Goal: Task Accomplishment & Management: Manage account settings

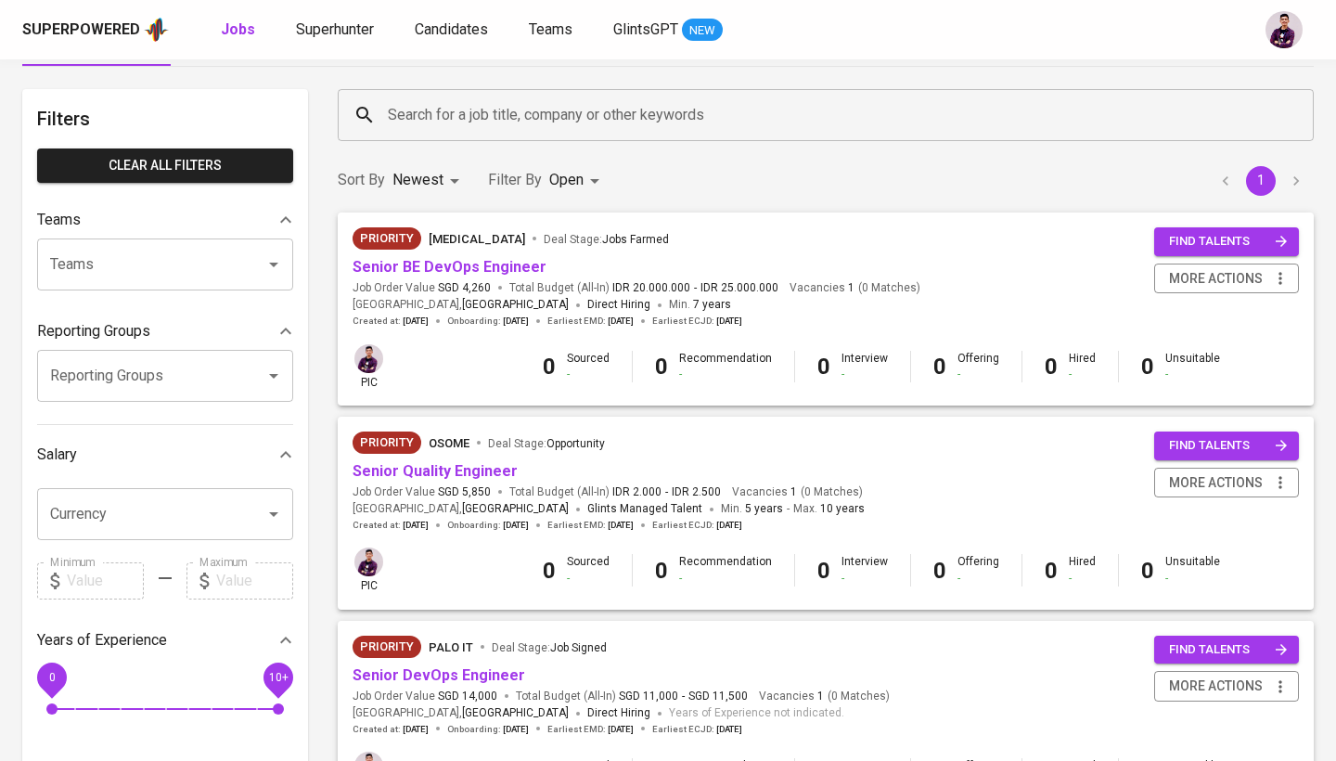
scroll to position [70, 0]
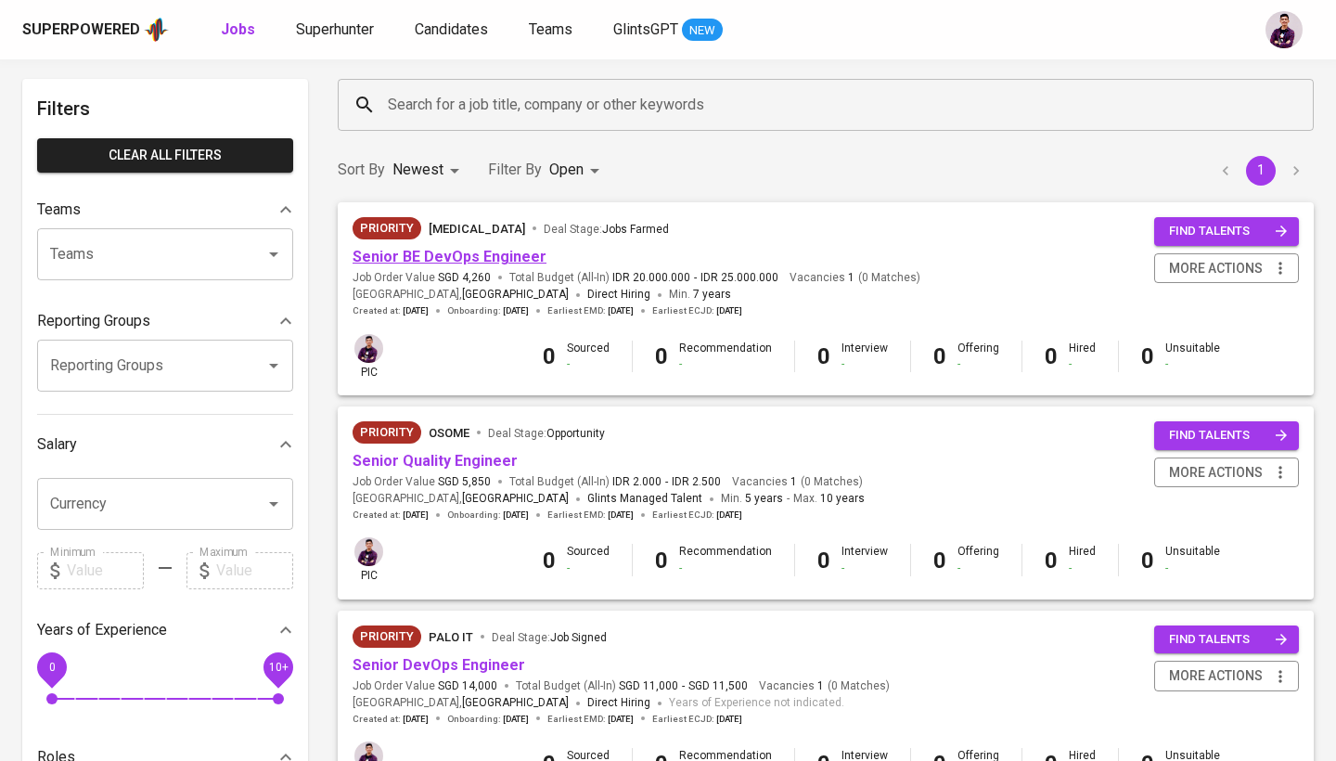
click at [481, 263] on link "Senior BE DevOps Engineer" at bounding box center [449, 257] width 194 height 18
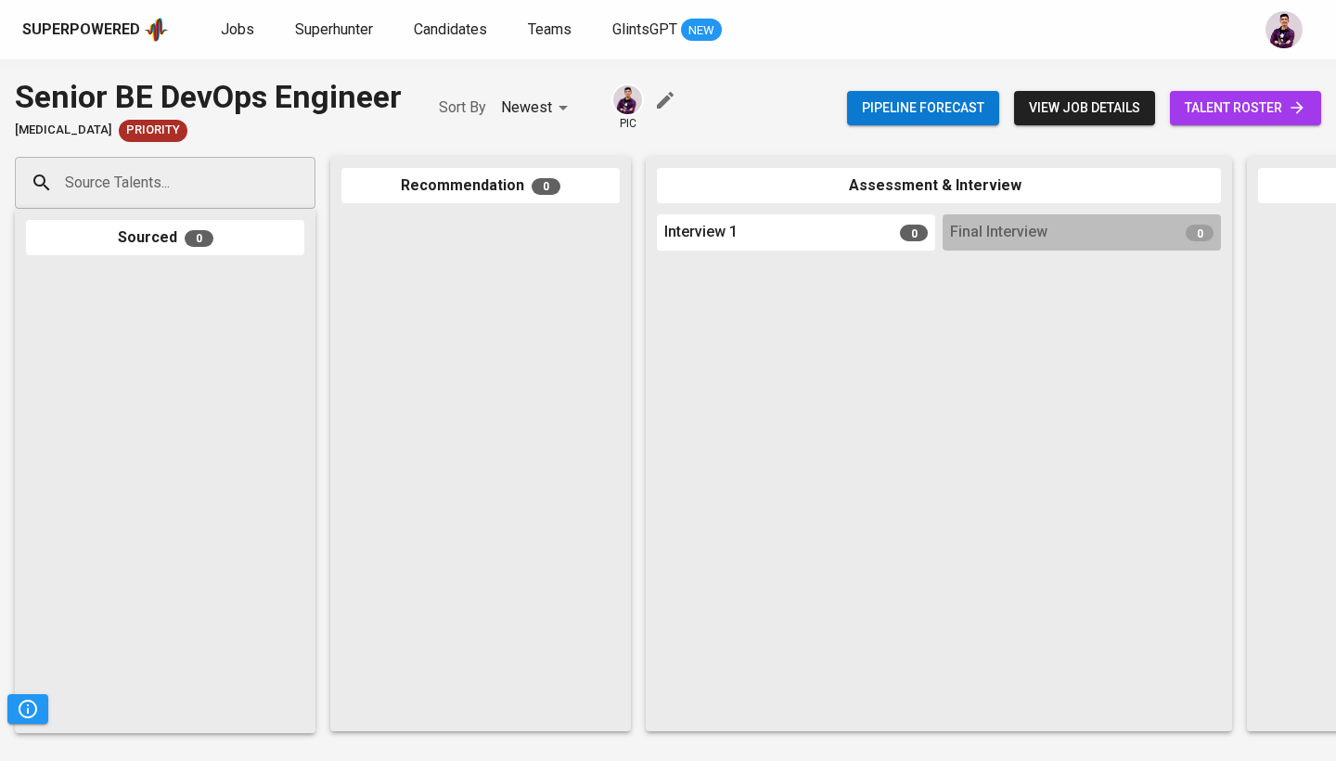
click at [1191, 108] on span "talent roster" at bounding box center [1245, 107] width 122 height 23
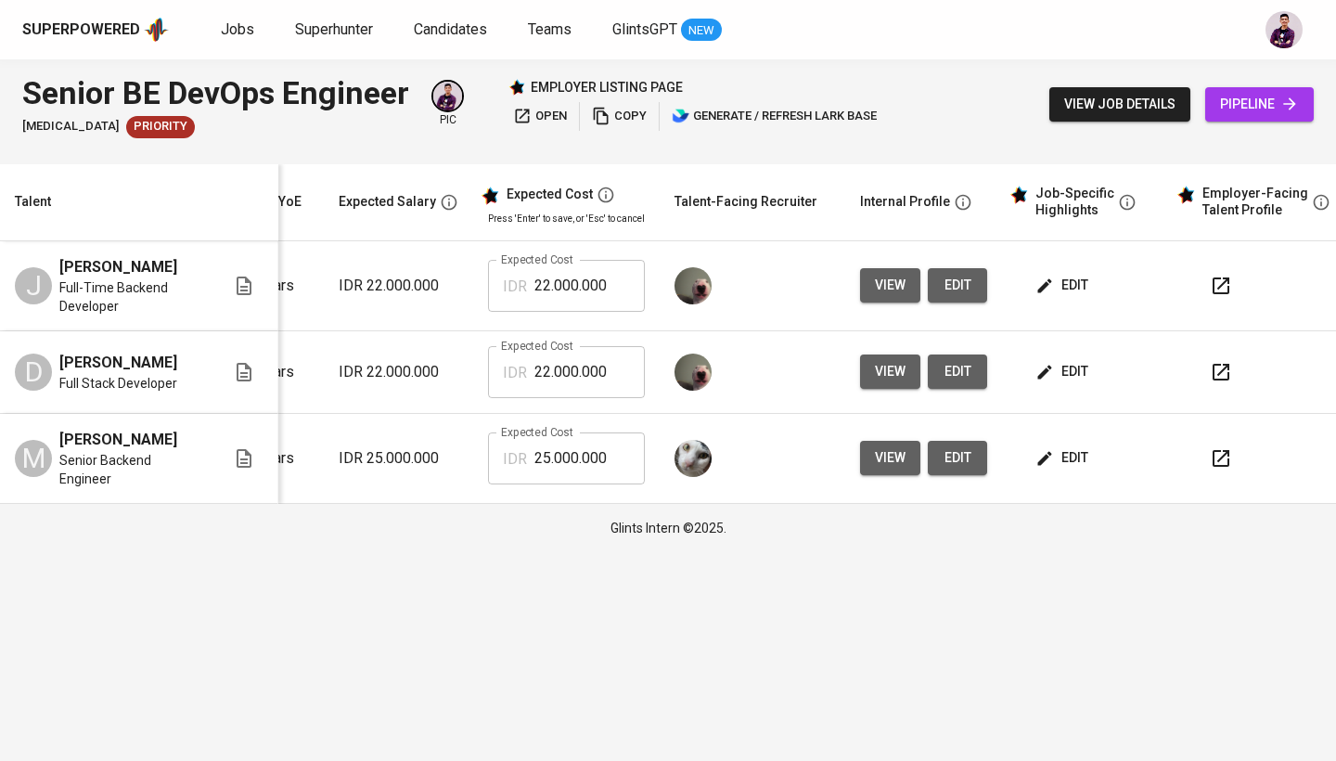
scroll to position [0, 252]
click at [1065, 380] on span "edit" at bounding box center [1063, 371] width 49 height 23
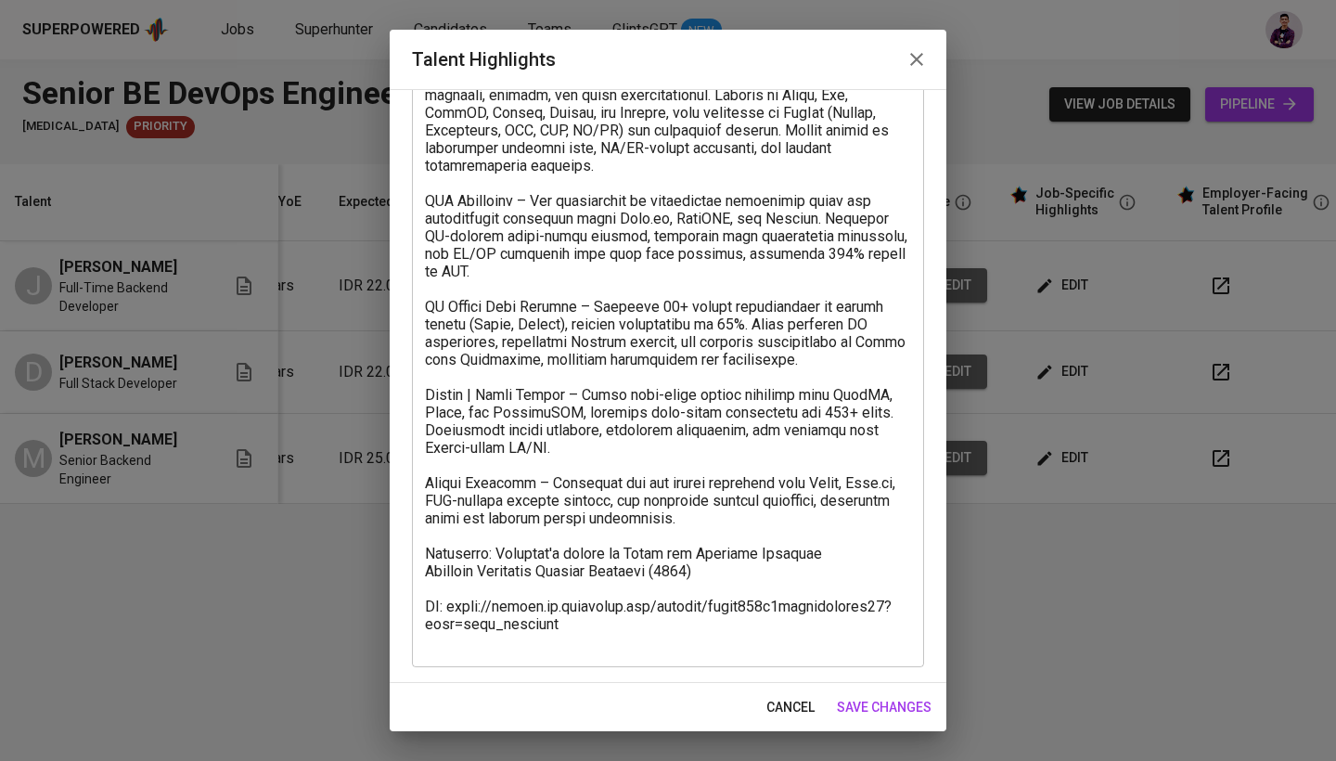
scroll to position [143, 0]
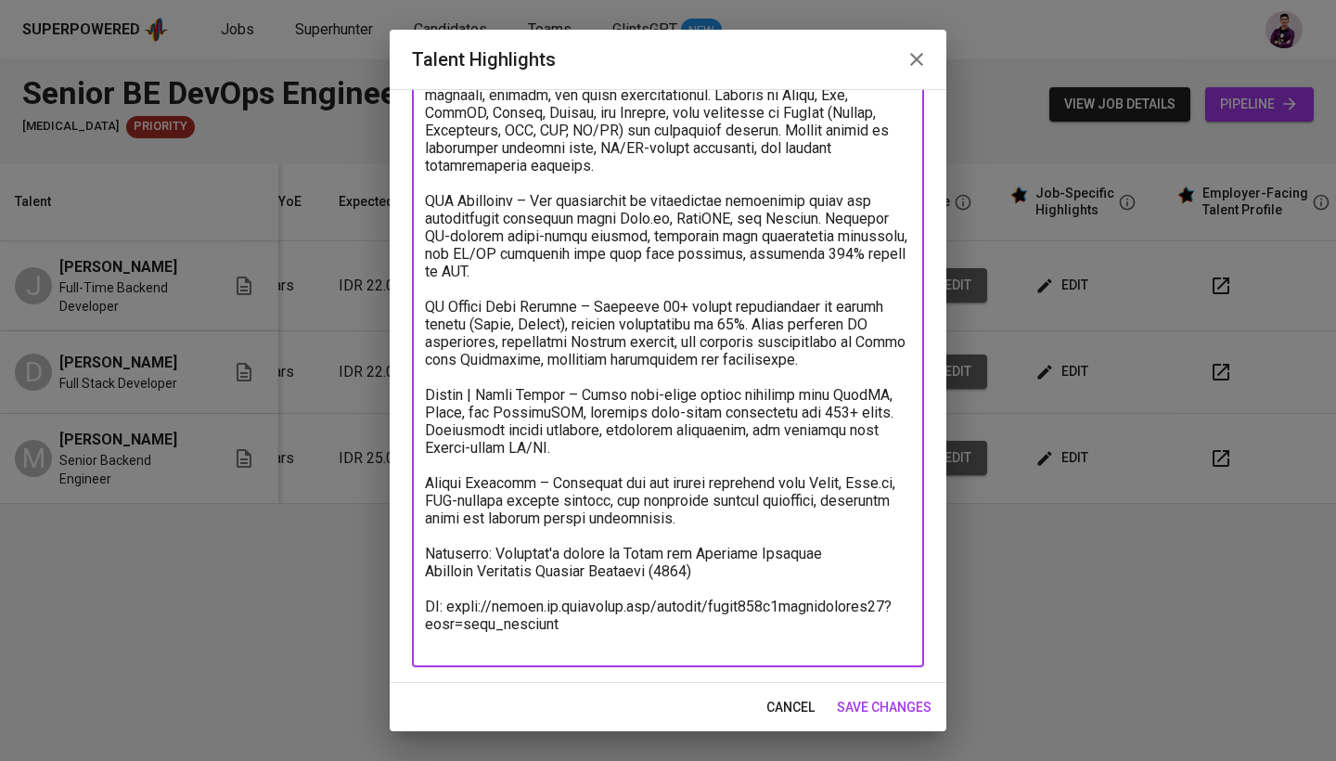
drag, startPoint x: 570, startPoint y: 607, endPoint x: 454, endPoint y: 583, distance: 119.3
click at [454, 583] on textarea at bounding box center [668, 360] width 486 height 582
click at [773, 707] on span "cancel" at bounding box center [790, 707] width 48 height 23
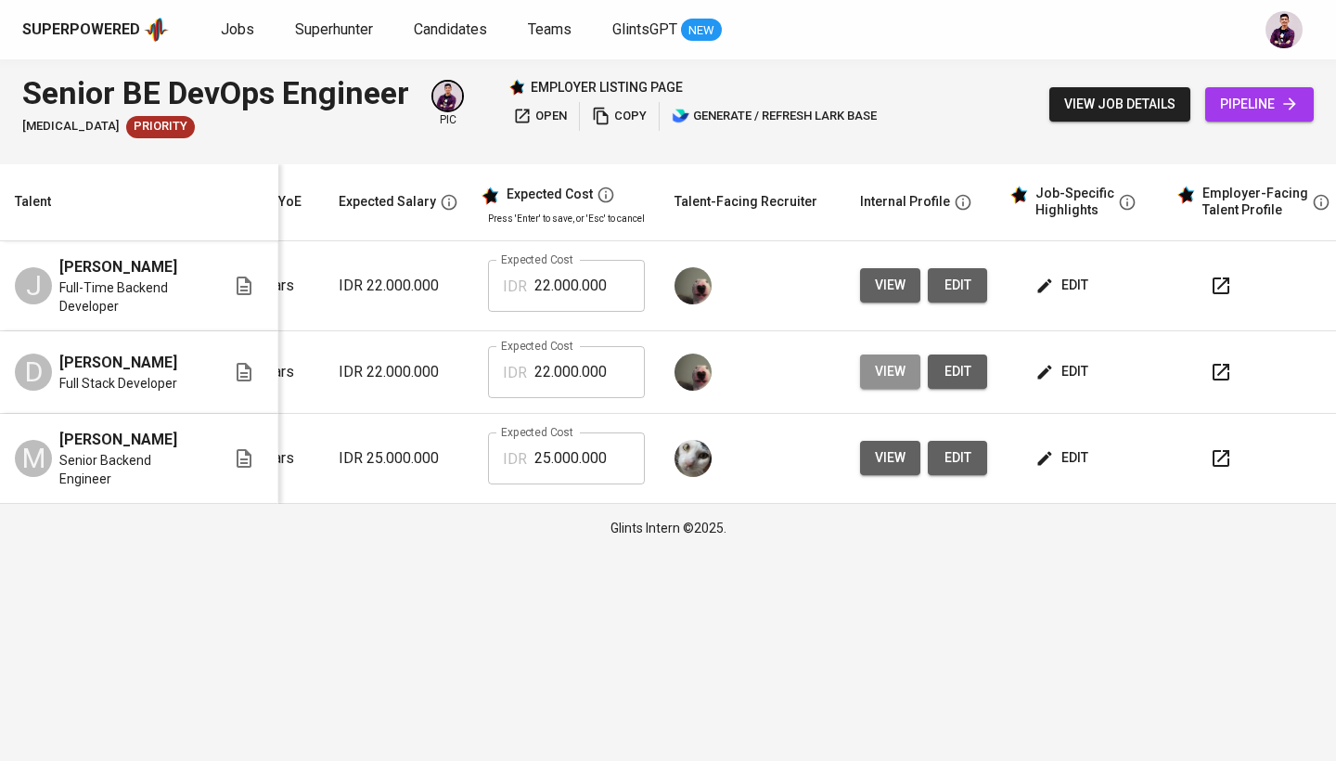
click at [892, 387] on button "view" at bounding box center [890, 371] width 60 height 34
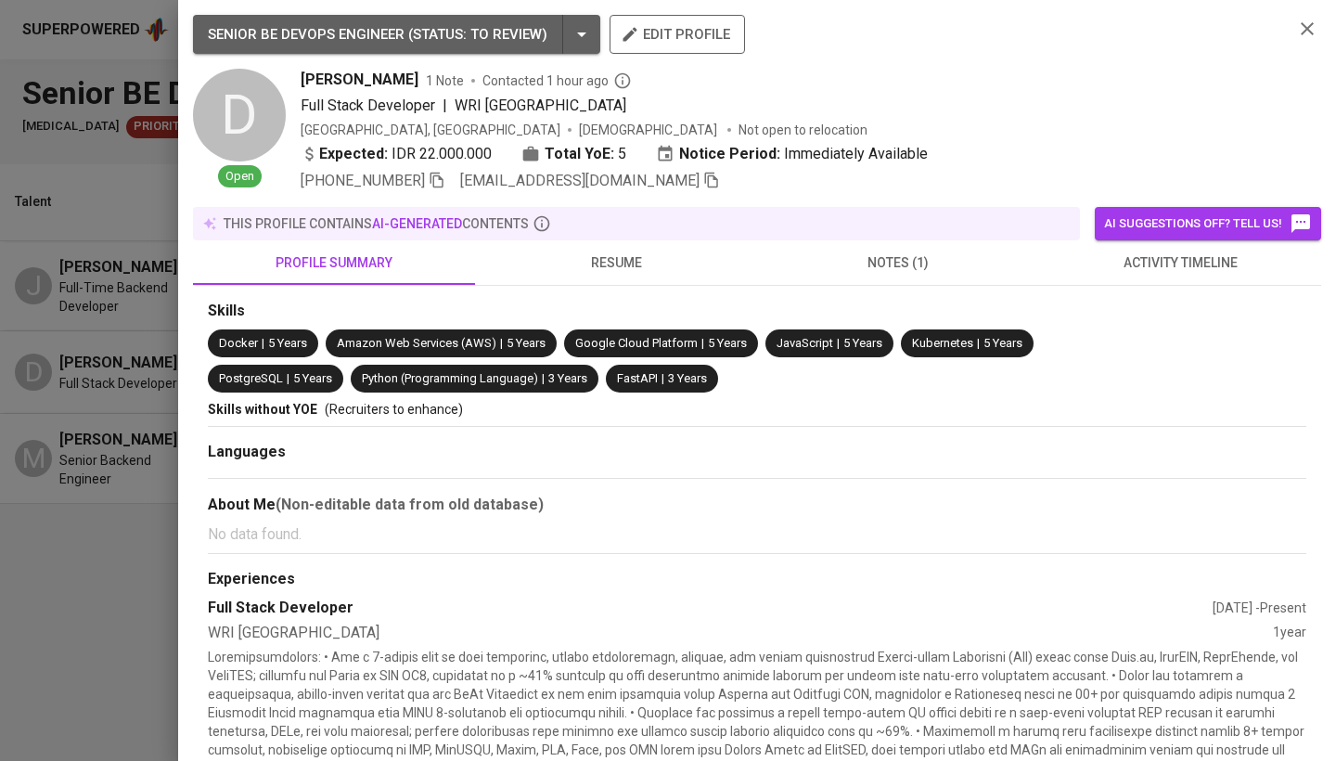
click at [628, 267] on span "resume" at bounding box center [616, 262] width 260 height 23
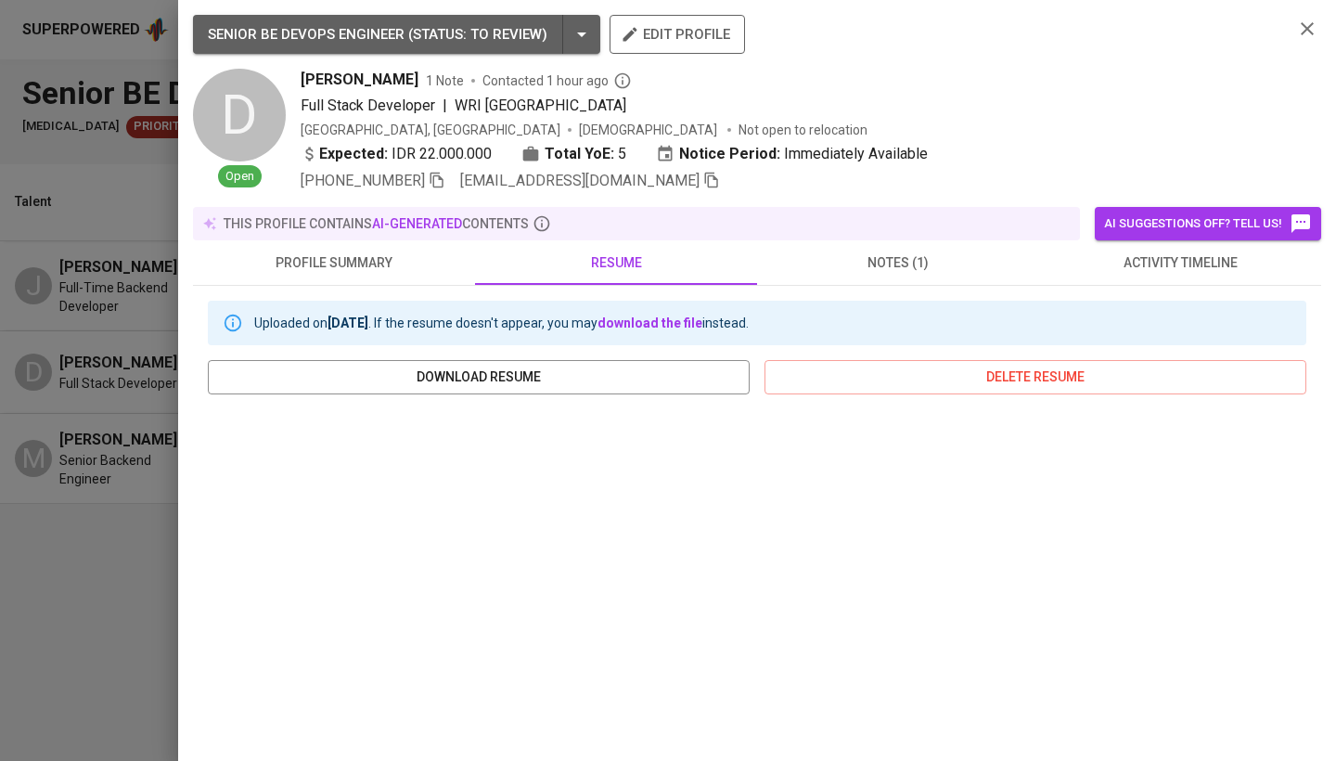
scroll to position [0, 0]
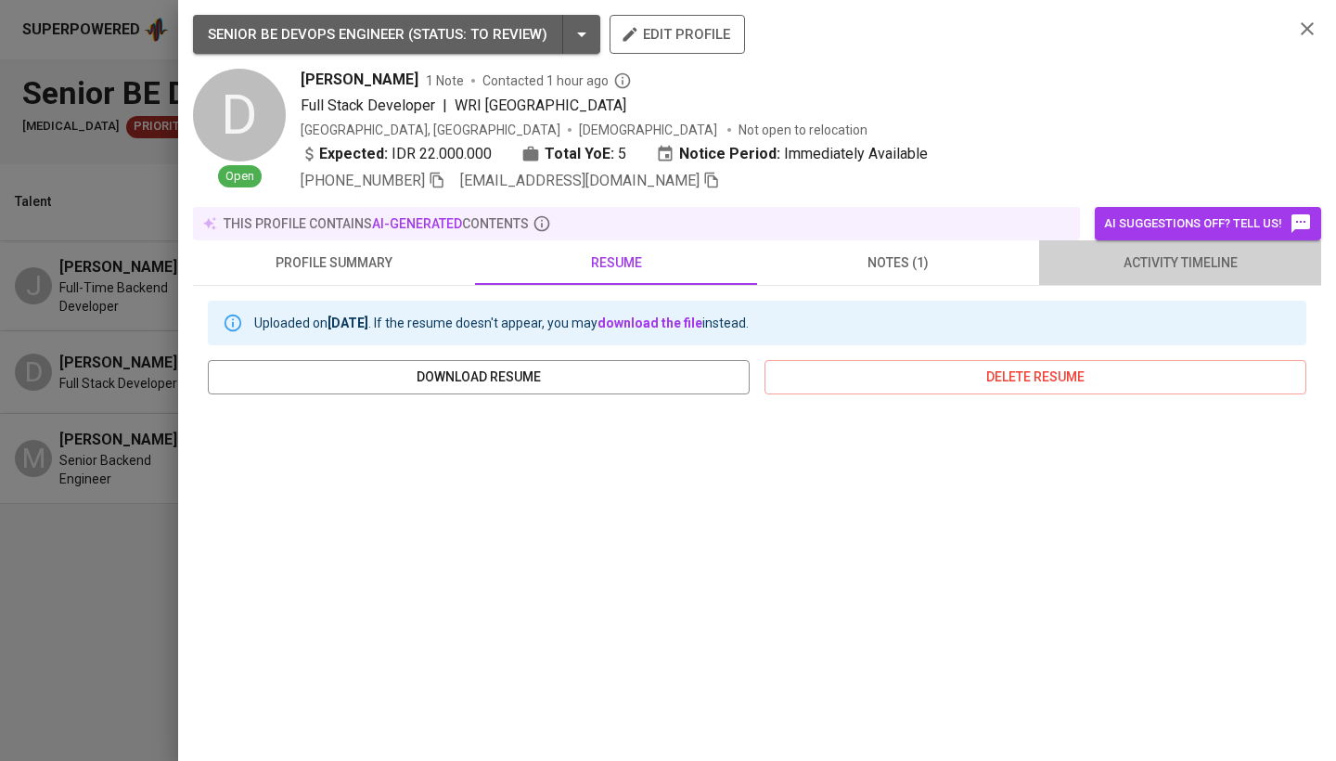
click at [1206, 283] on button "activity timeline" at bounding box center [1180, 262] width 282 height 45
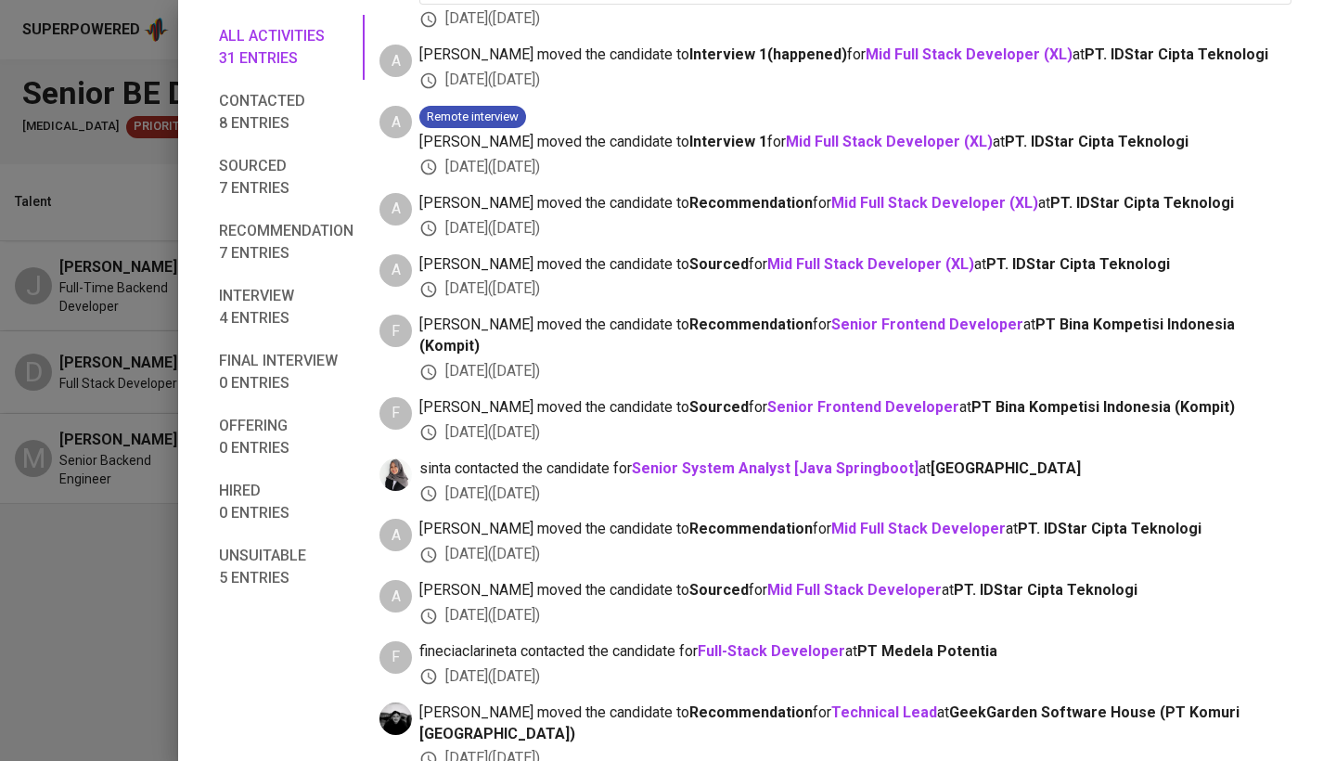
scroll to position [1757, 0]
click at [268, 302] on span "Interview 4 entries" at bounding box center [286, 307] width 134 height 45
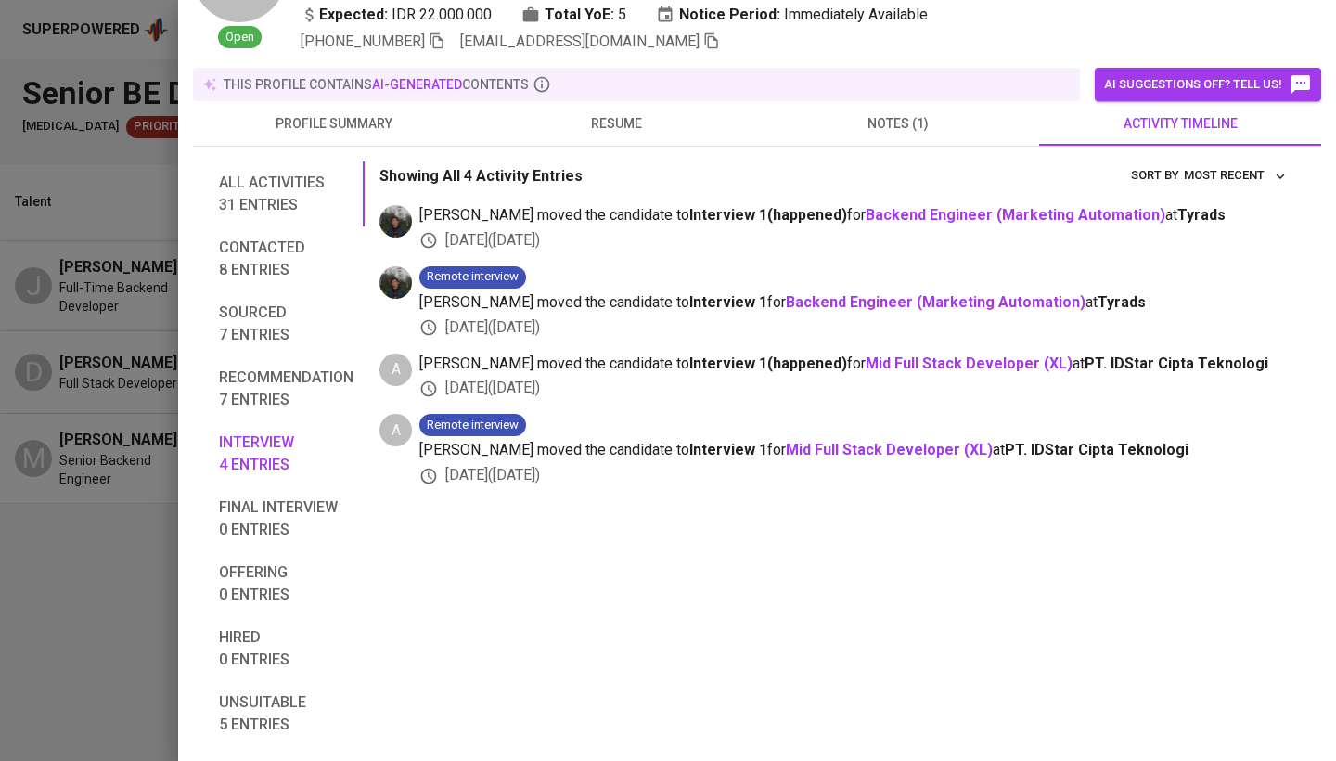
scroll to position [139, 0]
click at [214, 698] on button "Unsuitable 5 entries" at bounding box center [286, 713] width 157 height 65
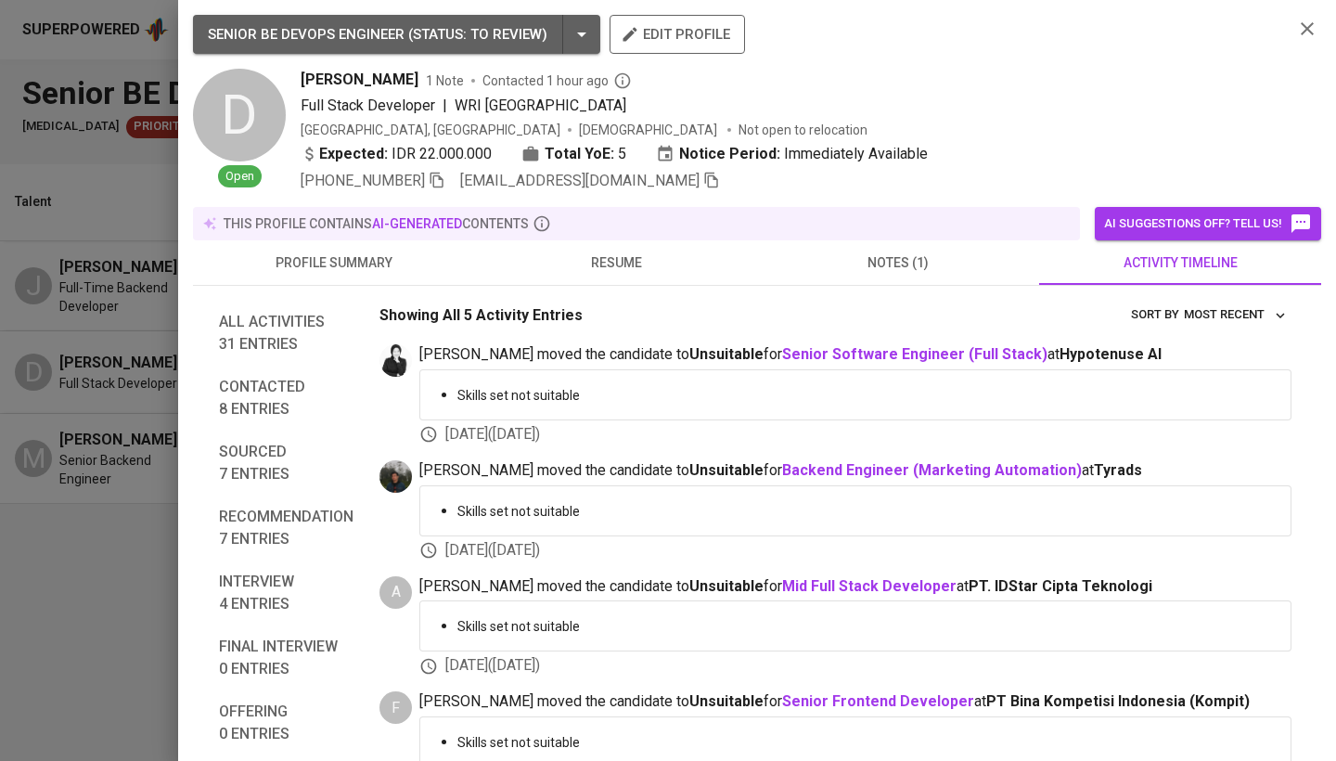
scroll to position [0, 0]
click at [616, 238] on div "this profile contains AI-generated contents" at bounding box center [636, 223] width 887 height 33
click at [619, 246] on button "resume" at bounding box center [616, 262] width 282 height 45
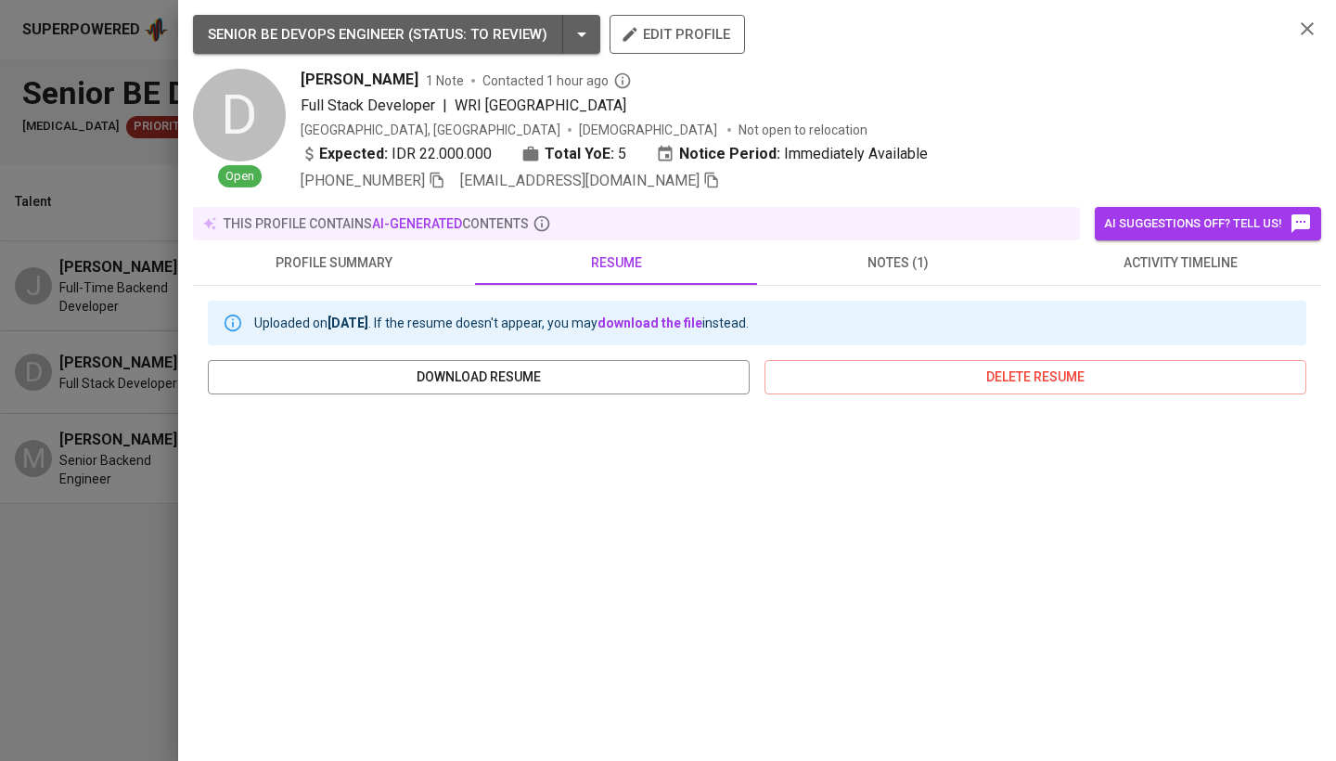
click at [926, 275] on button "notes (1)" at bounding box center [898, 262] width 282 height 45
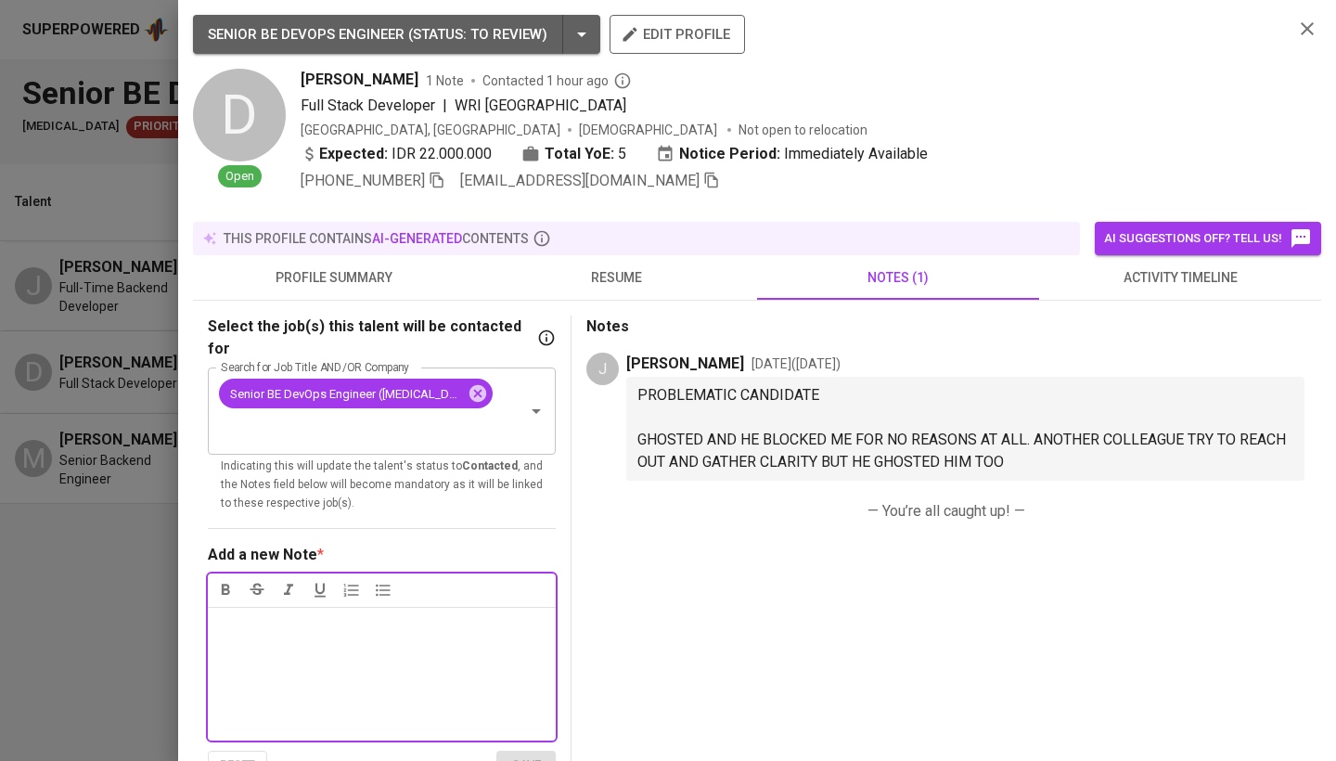
click at [1155, 288] on button "activity timeline" at bounding box center [1180, 277] width 282 height 45
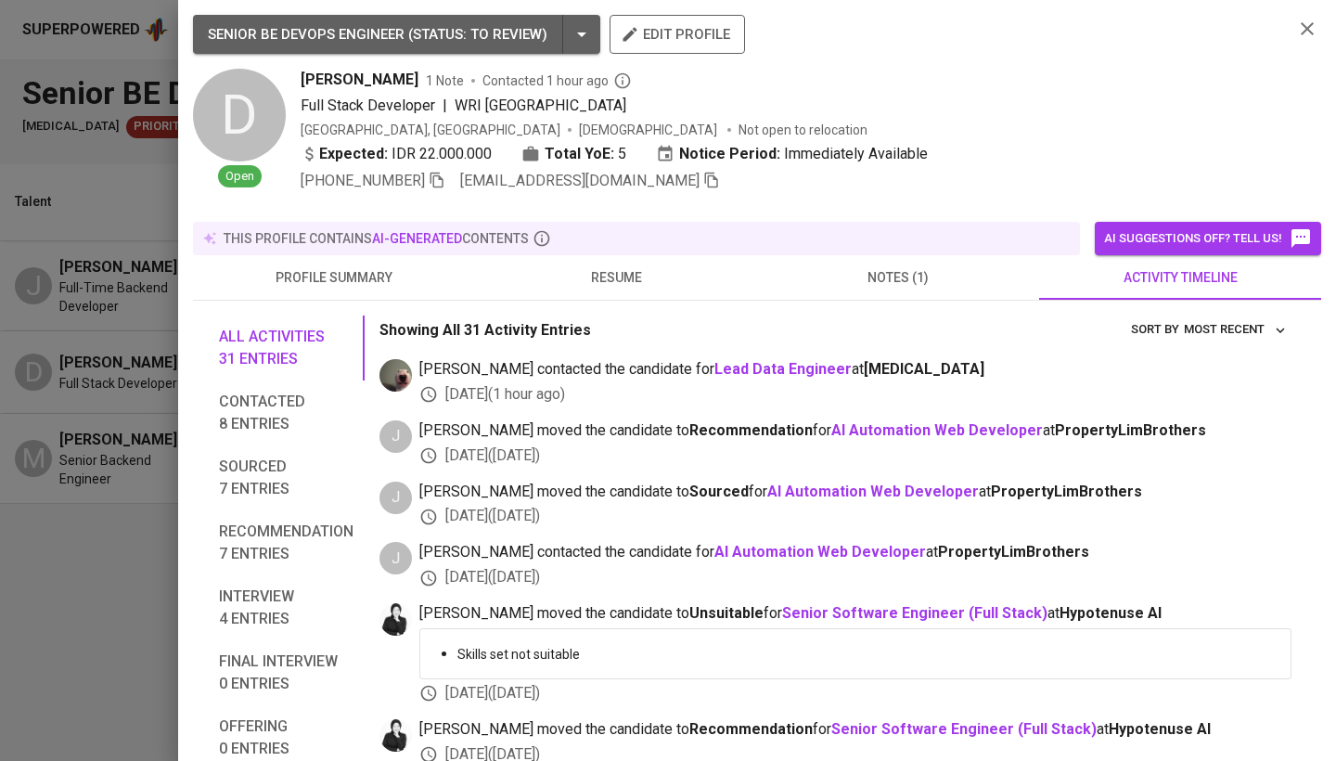
click at [1306, 34] on icon "button" at bounding box center [1307, 29] width 22 height 22
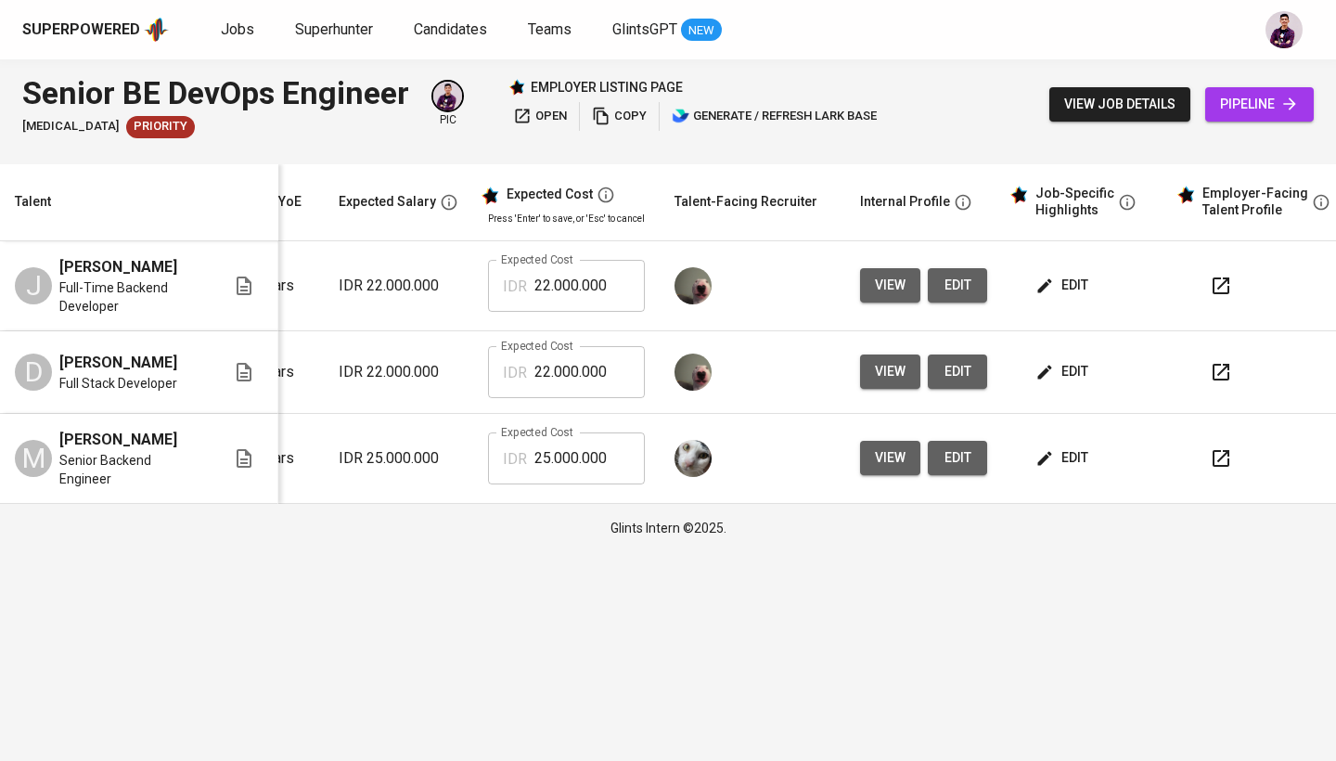
click at [1069, 450] on span "edit" at bounding box center [1063, 457] width 49 height 23
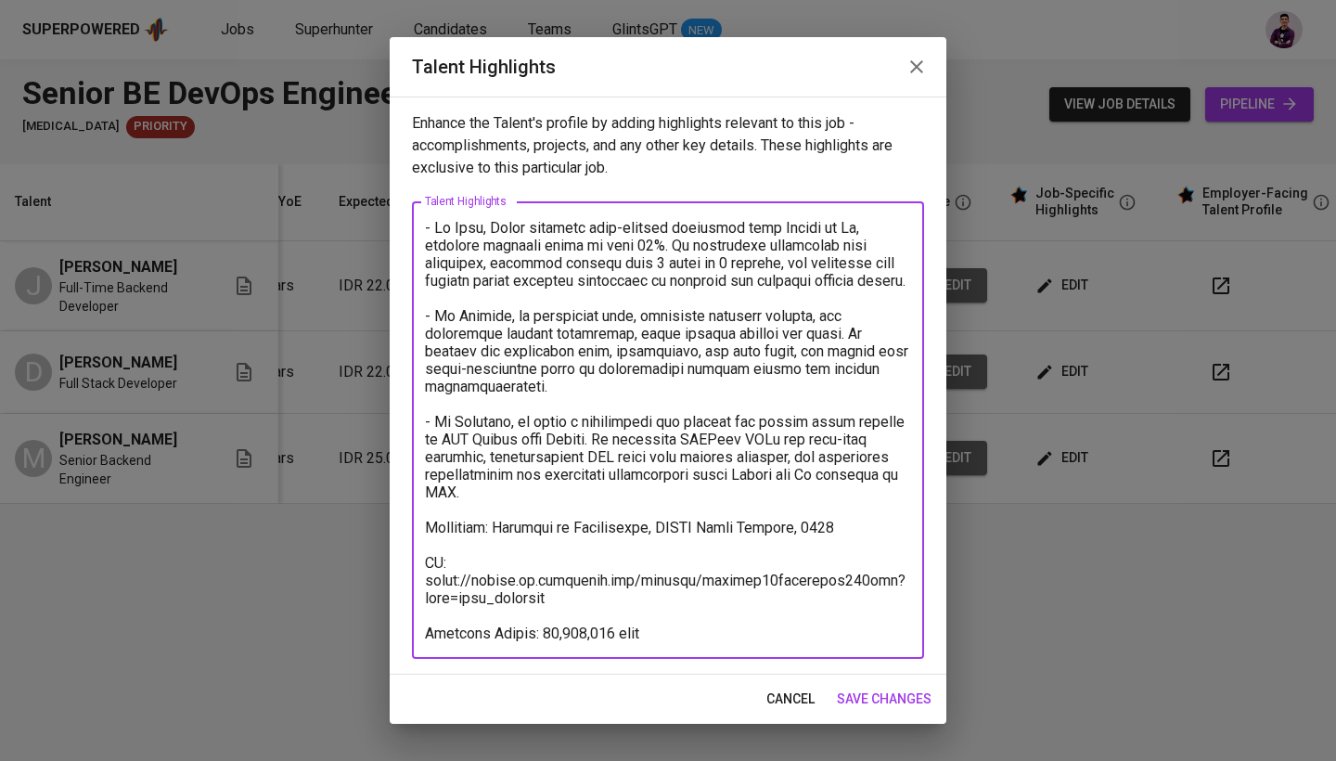
drag, startPoint x: 572, startPoint y: 608, endPoint x: 453, endPoint y: 581, distance: 122.6
click at [453, 581] on textarea at bounding box center [668, 430] width 486 height 423
click at [934, 69] on button "button" at bounding box center [916, 67] width 45 height 45
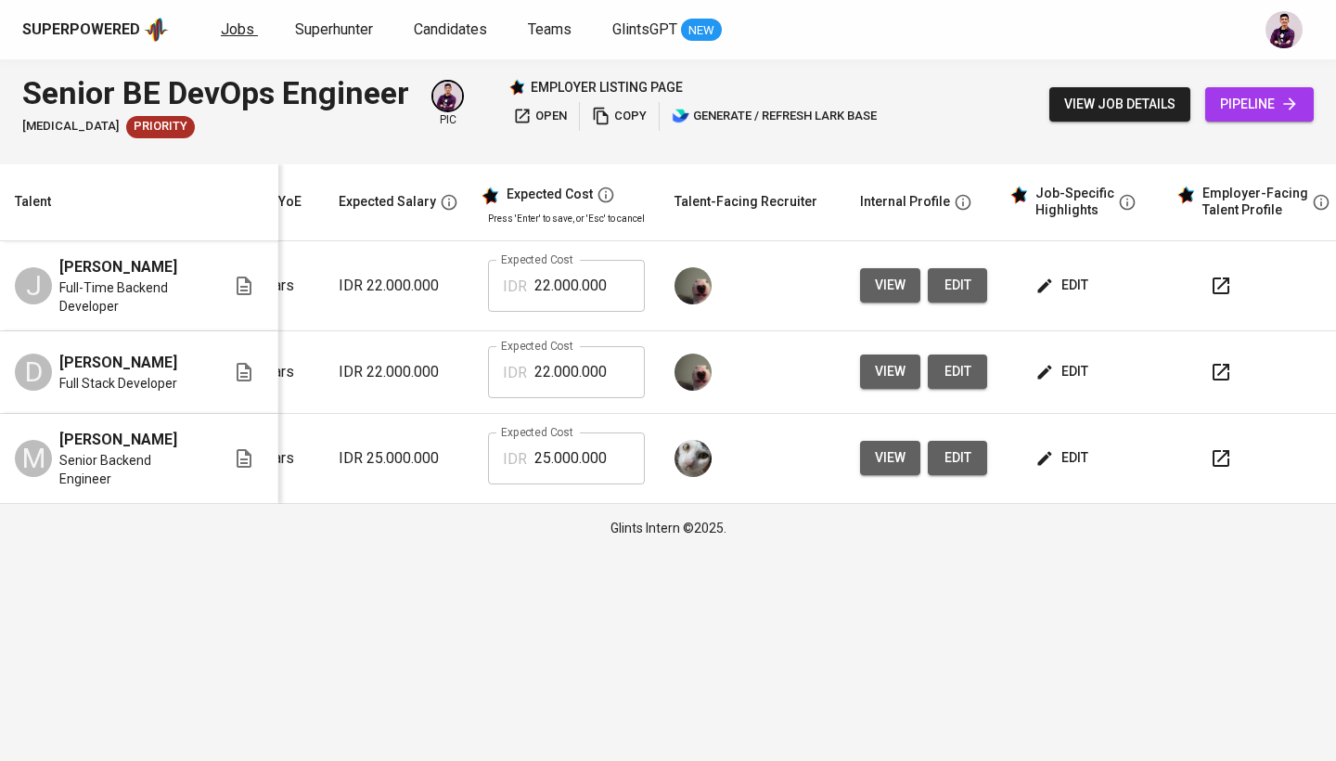
click at [254, 21] on link "Jobs" at bounding box center [239, 30] width 37 height 23
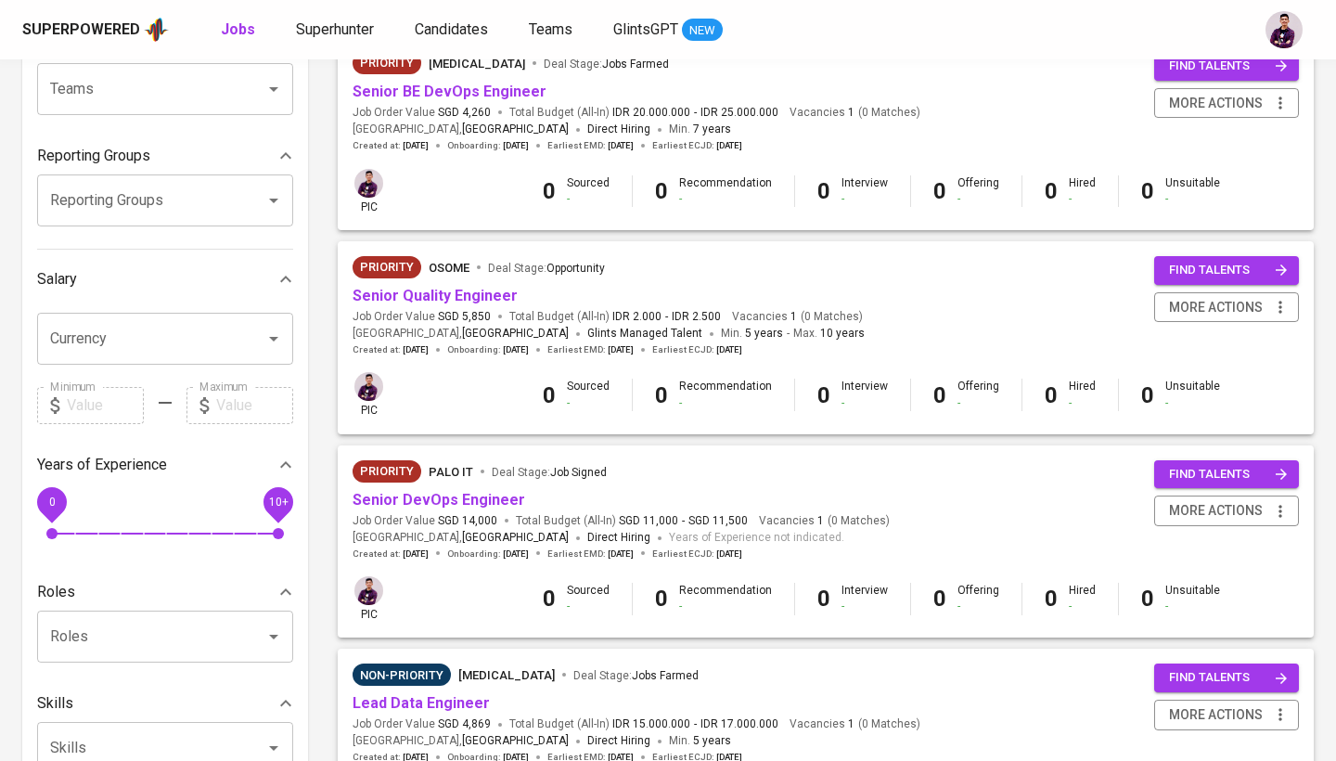
scroll to position [259, 0]
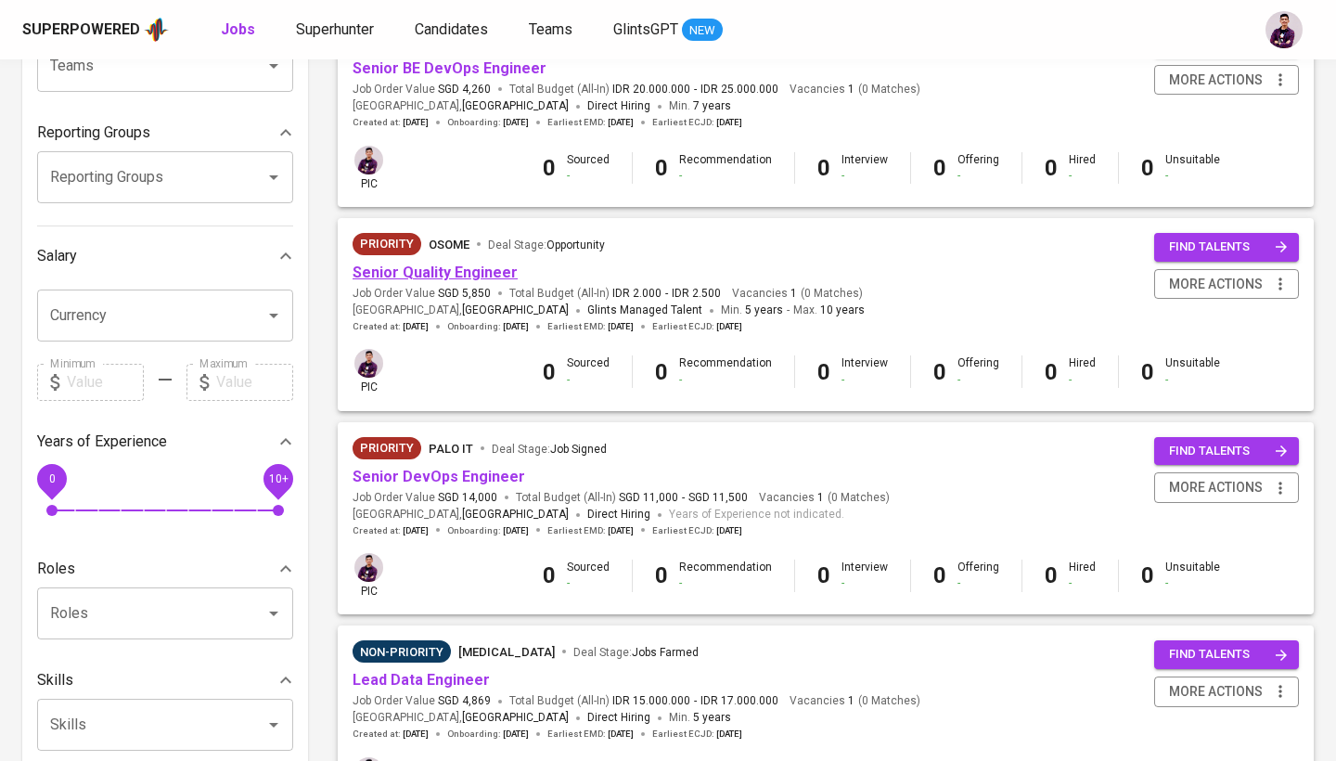
click at [464, 272] on link "Senior Quality Engineer" at bounding box center [434, 272] width 165 height 18
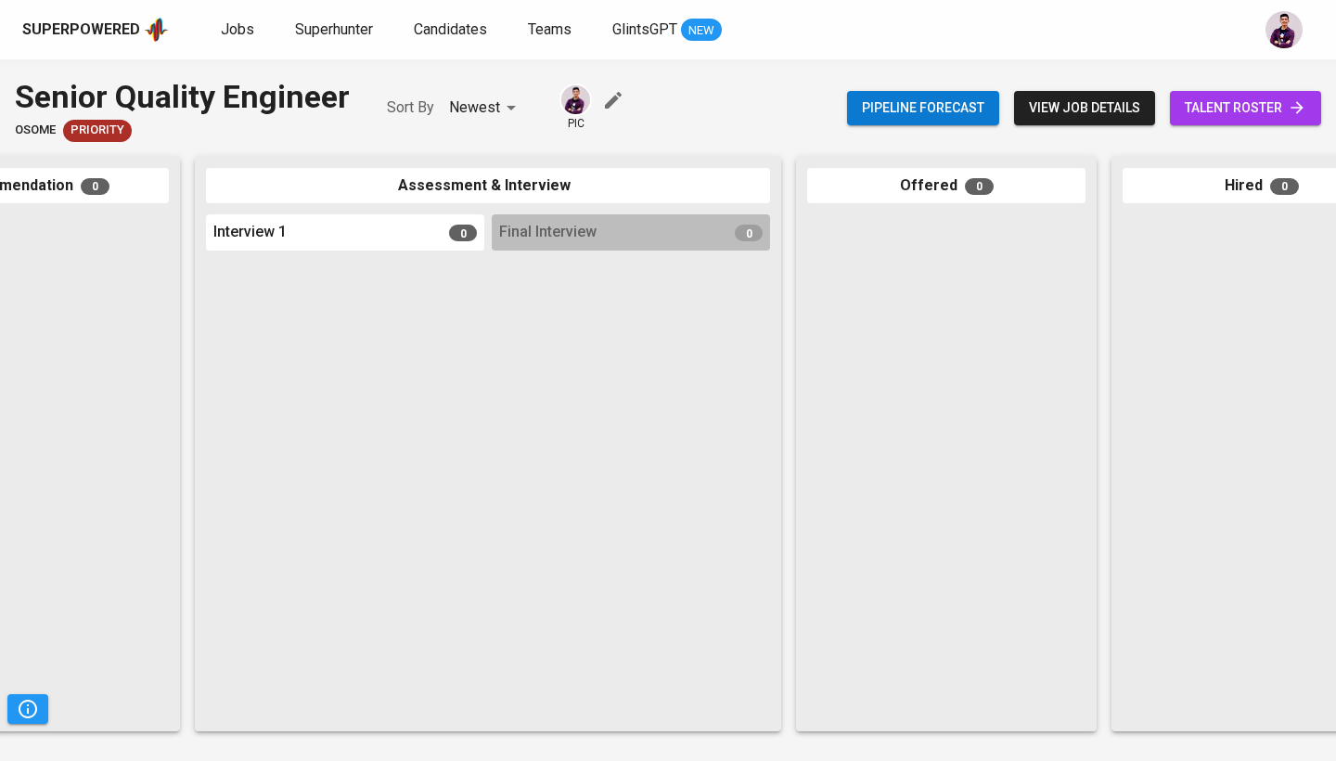
scroll to position [0, 588]
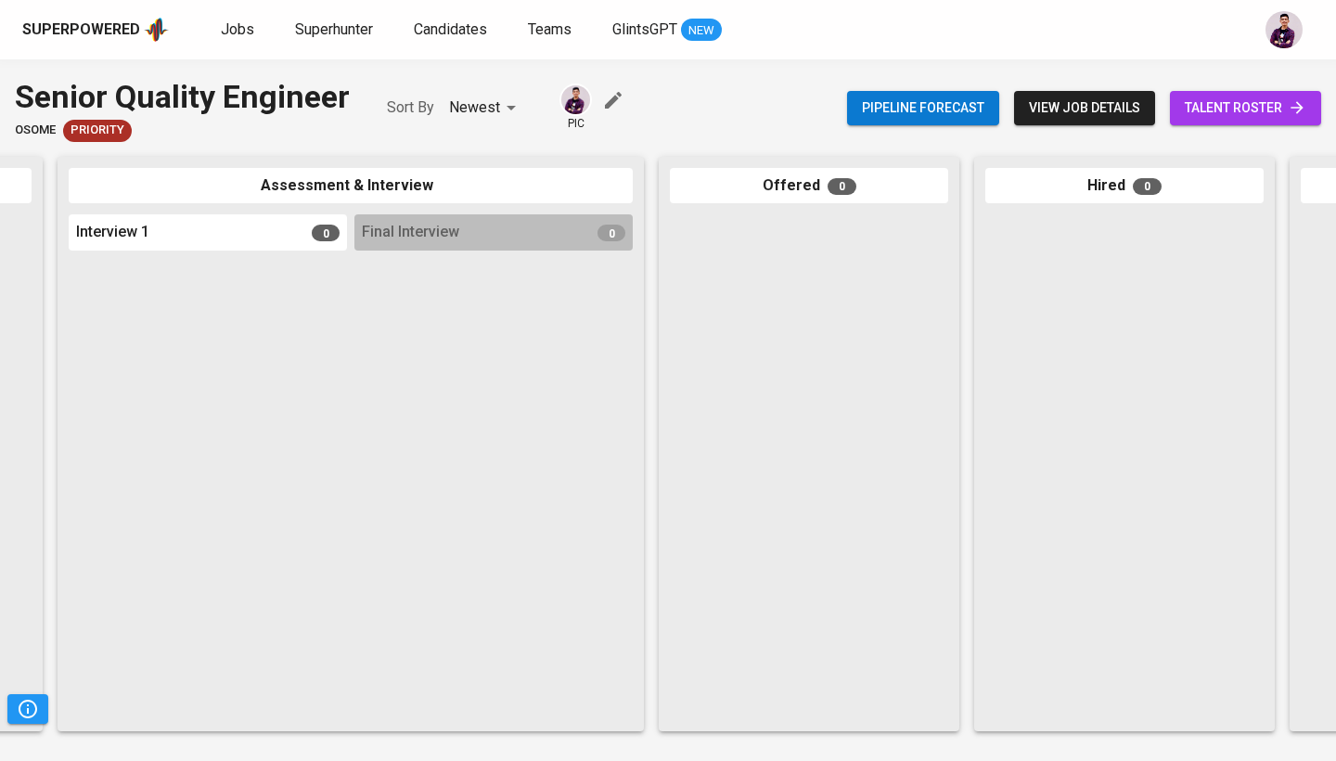
click at [1266, 115] on span "talent roster" at bounding box center [1245, 107] width 122 height 23
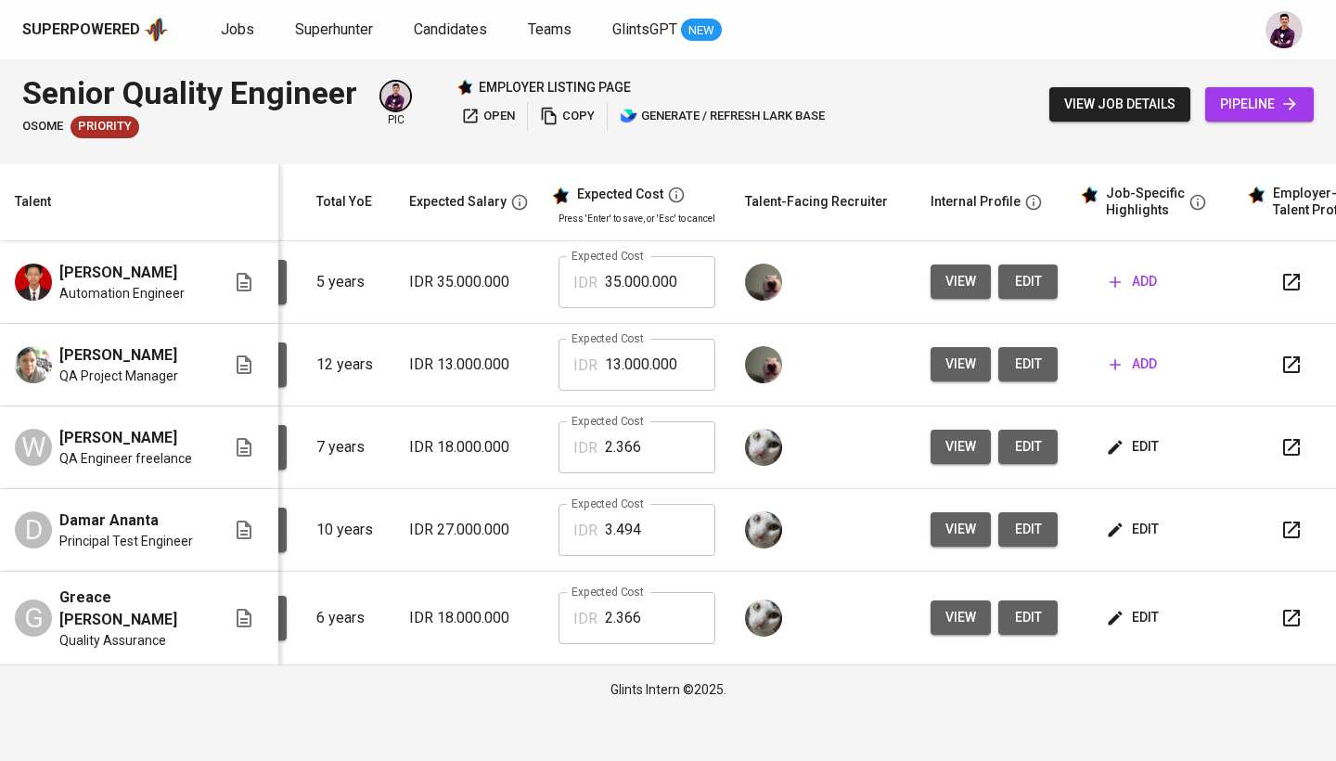
scroll to position [0, 194]
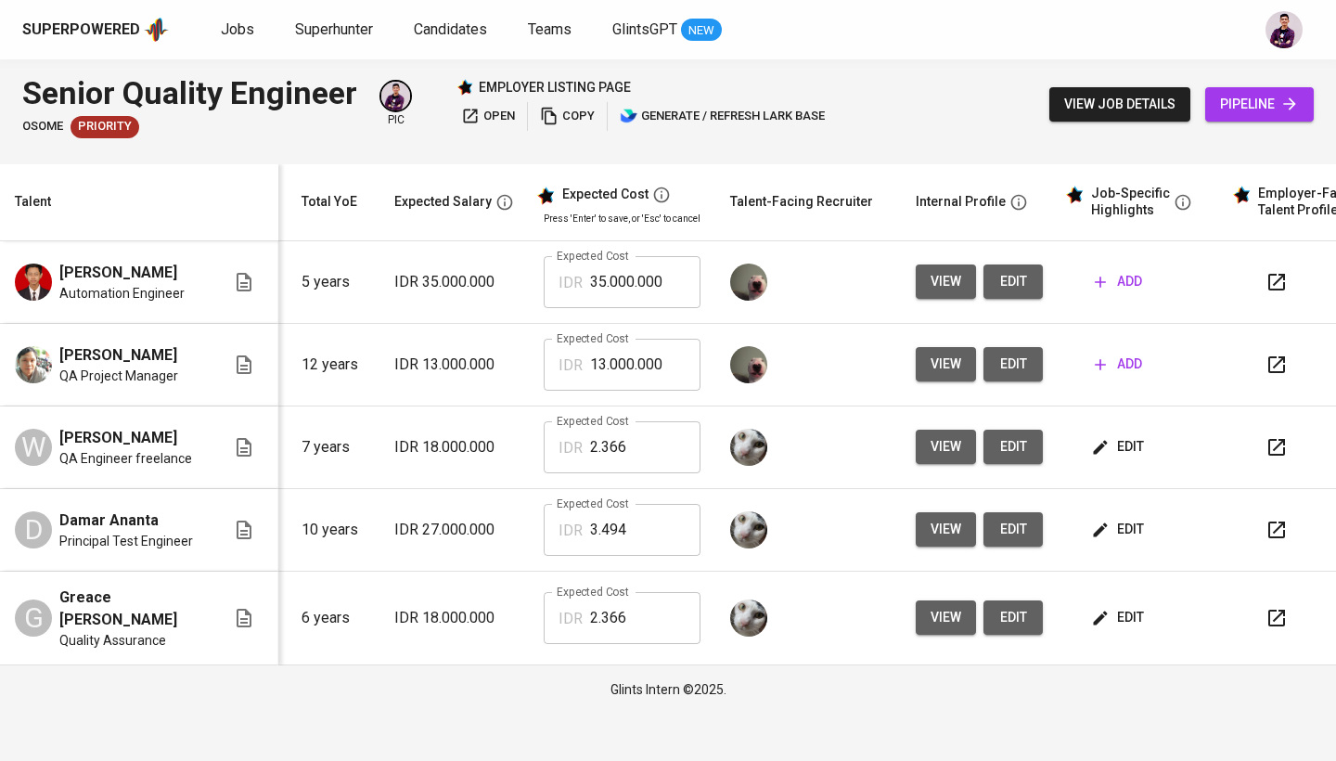
scroll to position [0, 252]
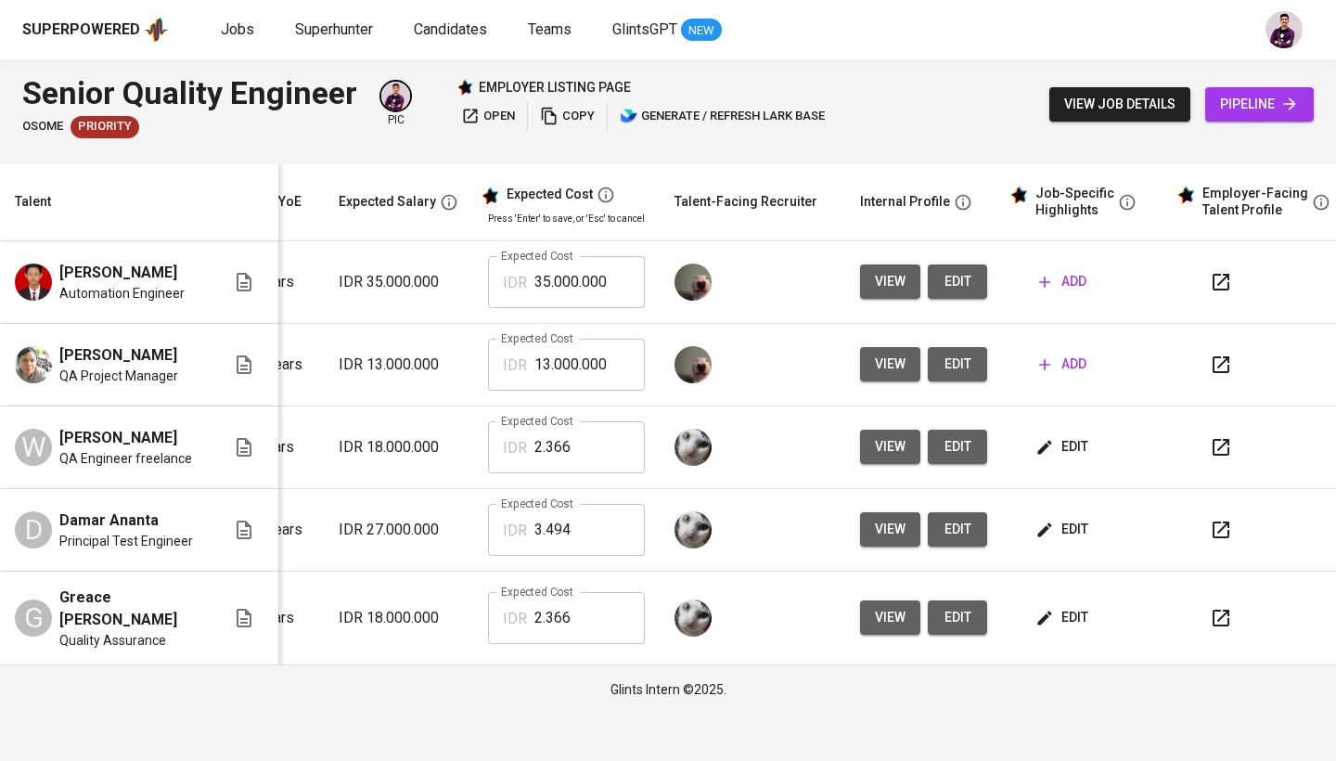
click at [1070, 439] on span "edit" at bounding box center [1063, 446] width 49 height 23
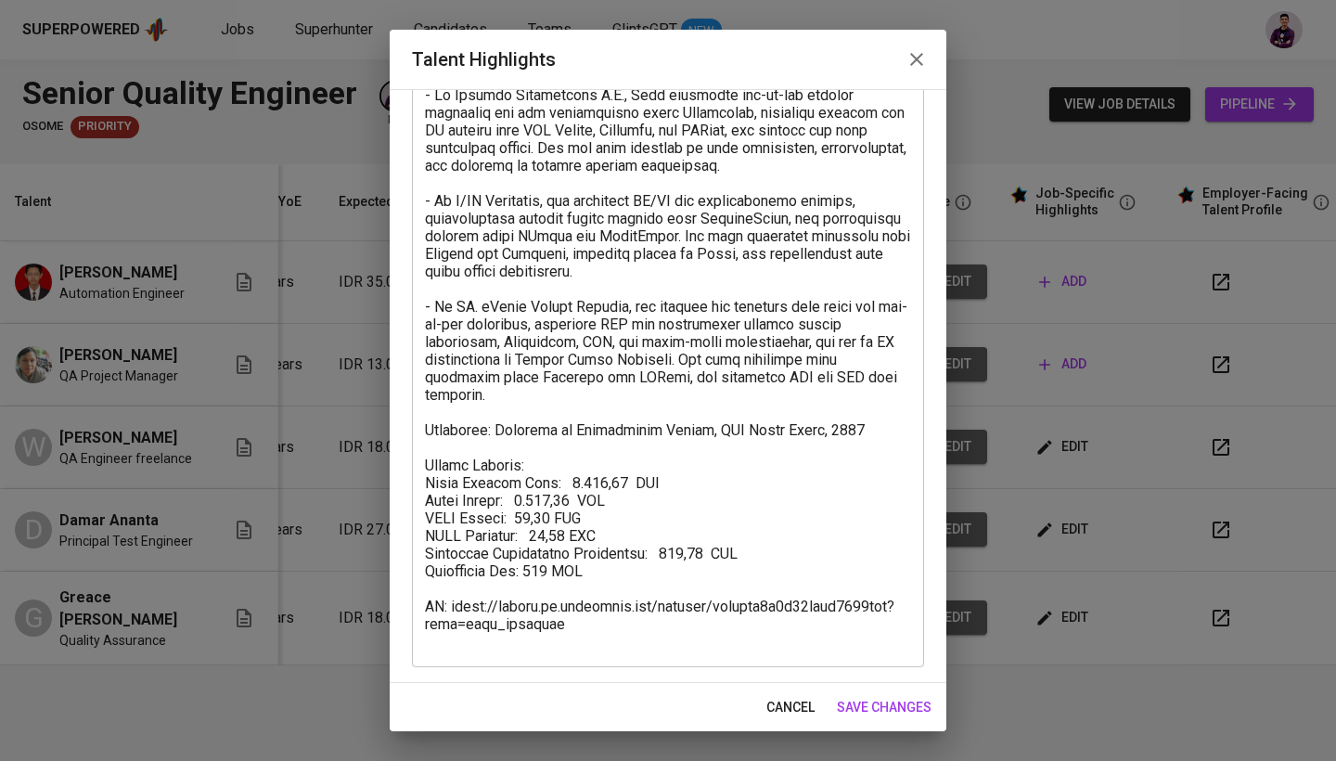
scroll to position [125, 0]
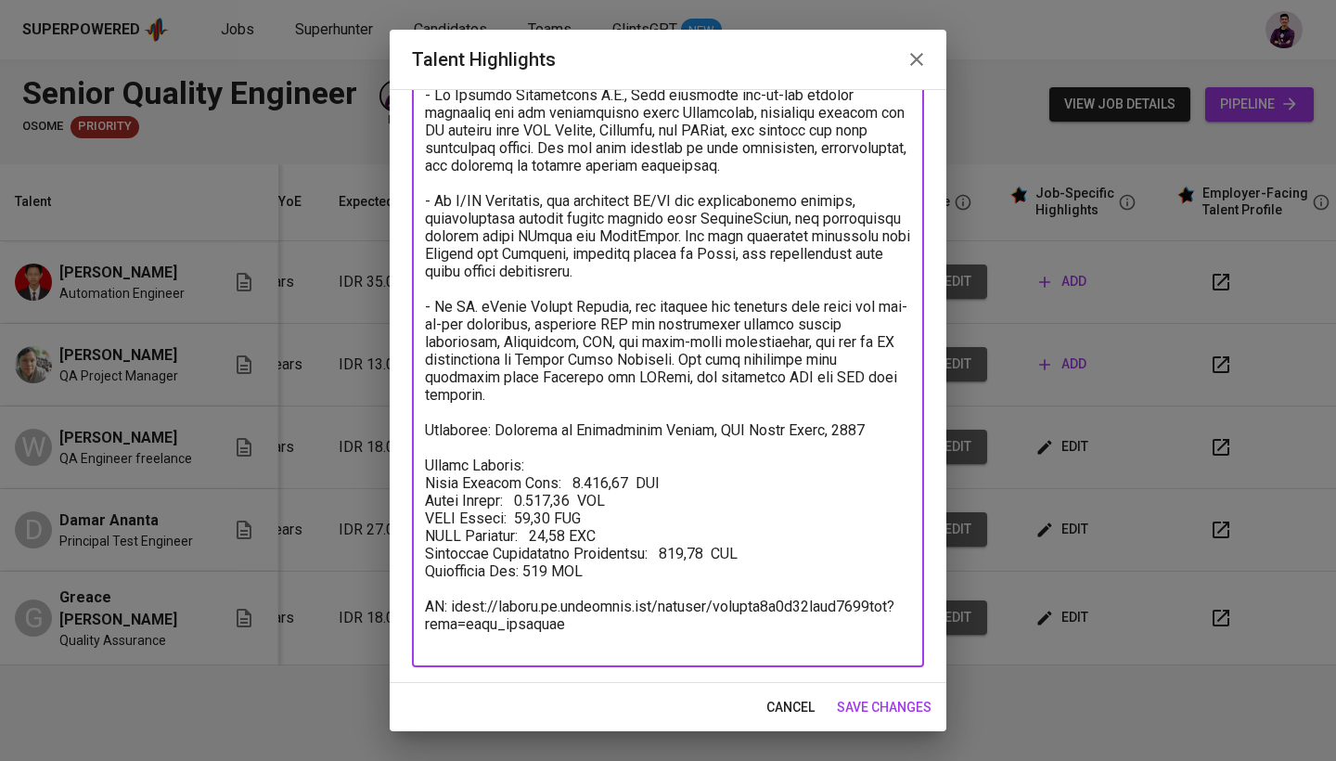
drag, startPoint x: 564, startPoint y: 643, endPoint x: 418, endPoint y: 632, distance: 146.1
click at [418, 632] on div "x Talent Highlights" at bounding box center [668, 368] width 512 height 598
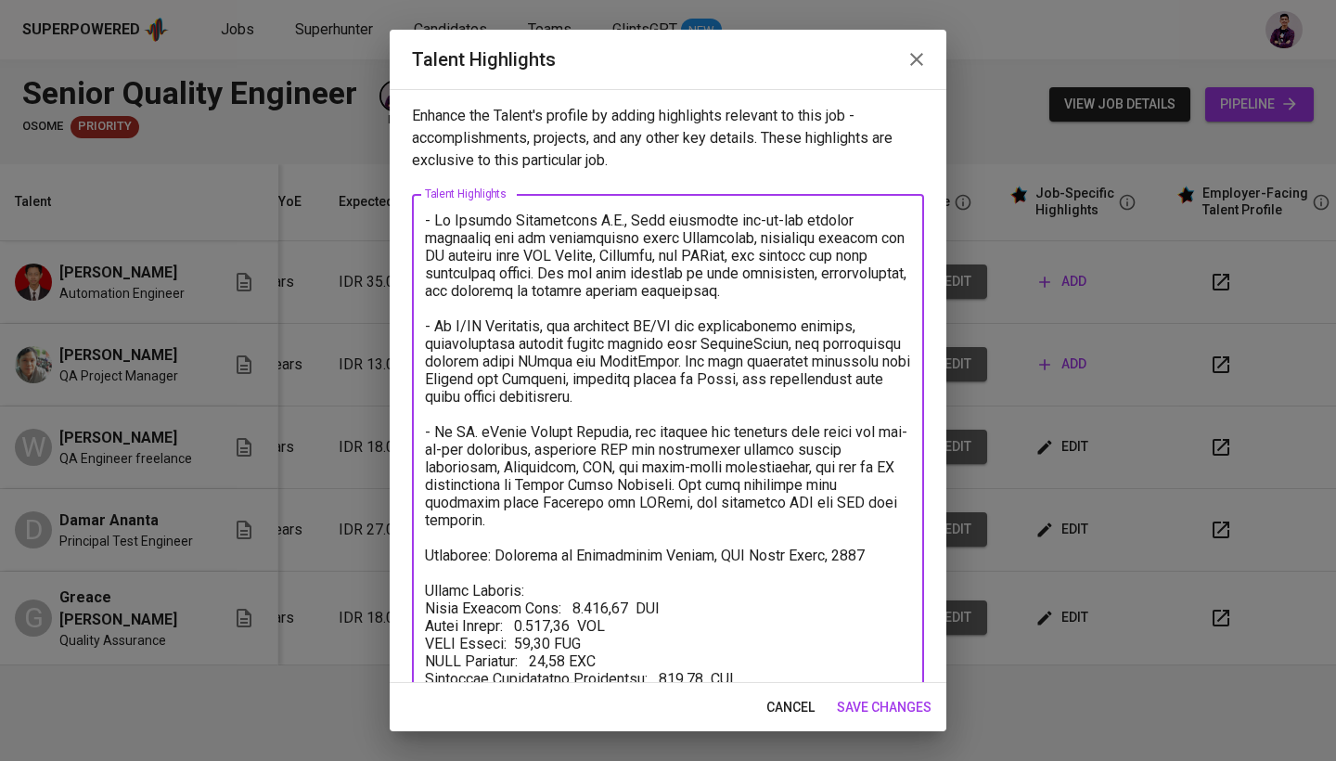
scroll to position [0, 0]
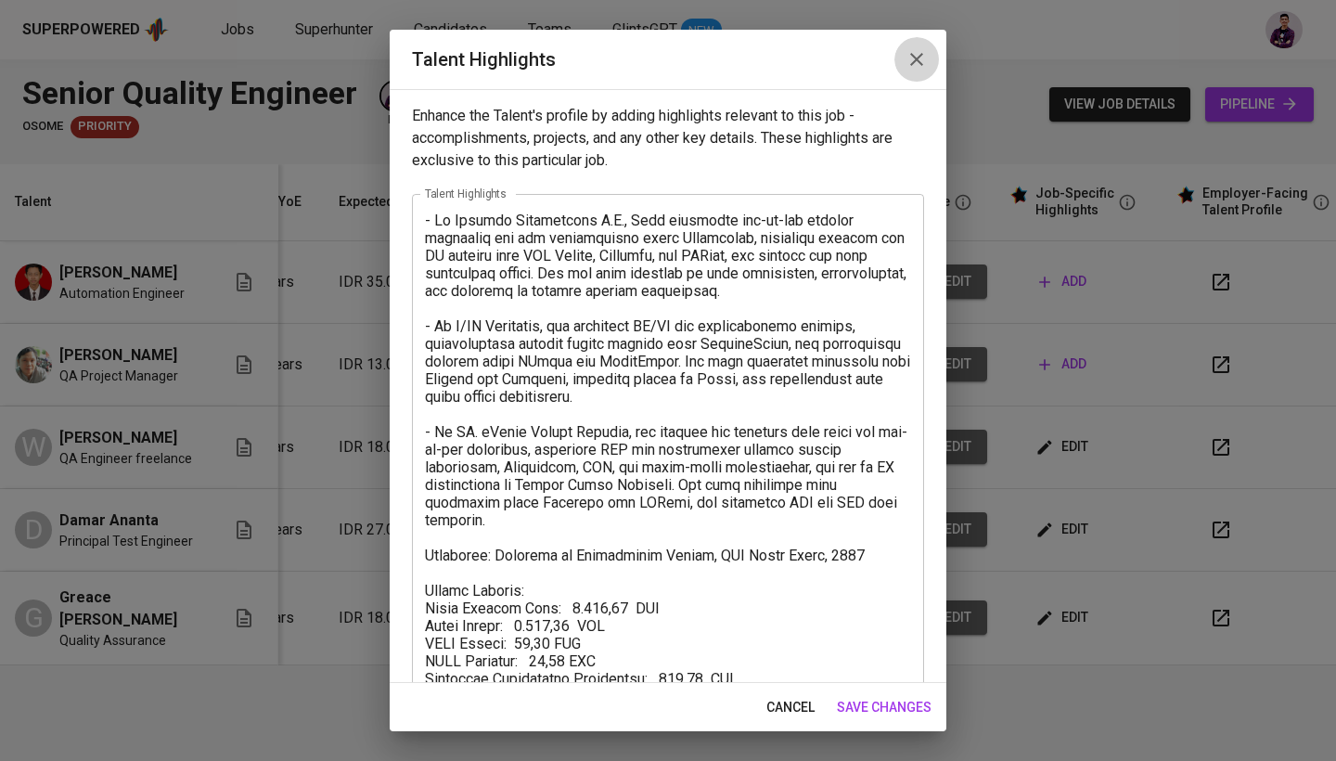
click at [915, 56] on icon "button" at bounding box center [916, 59] width 22 height 22
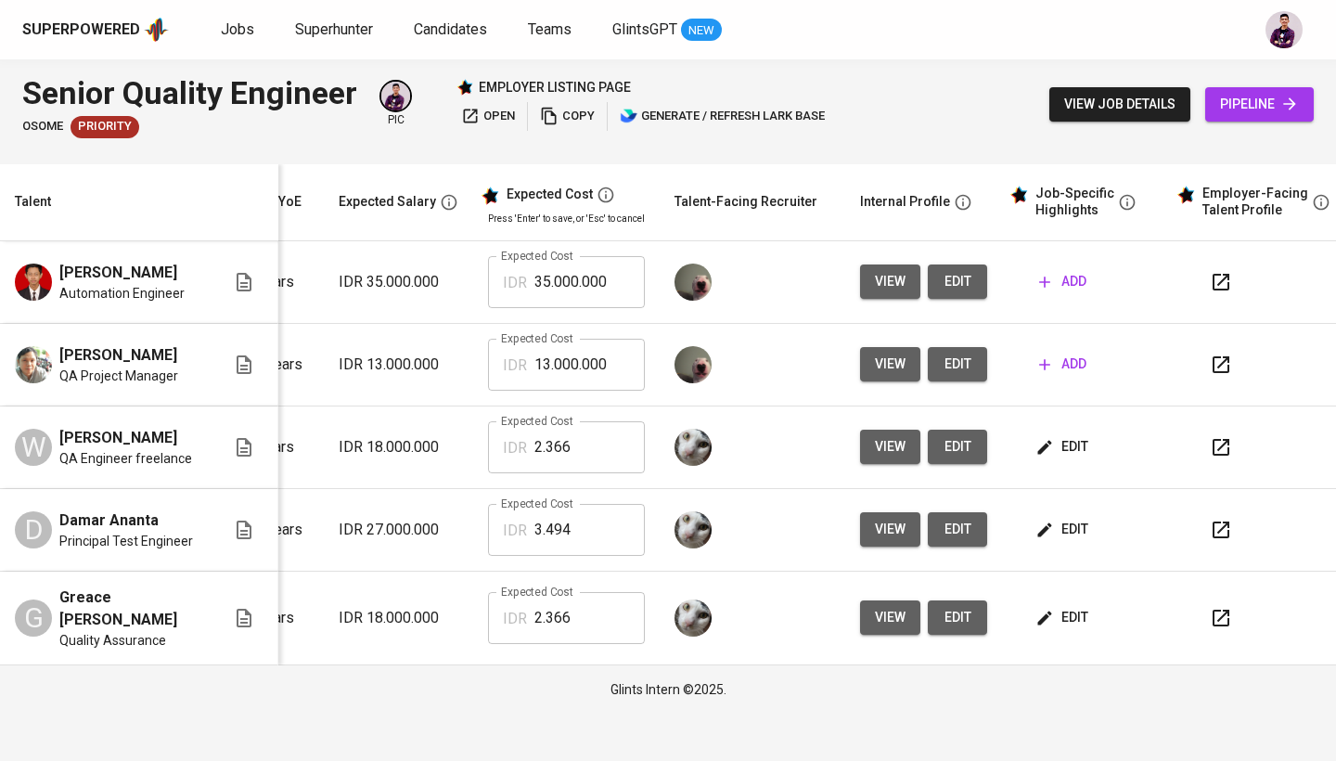
click at [881, 444] on span "view" at bounding box center [890, 446] width 31 height 23
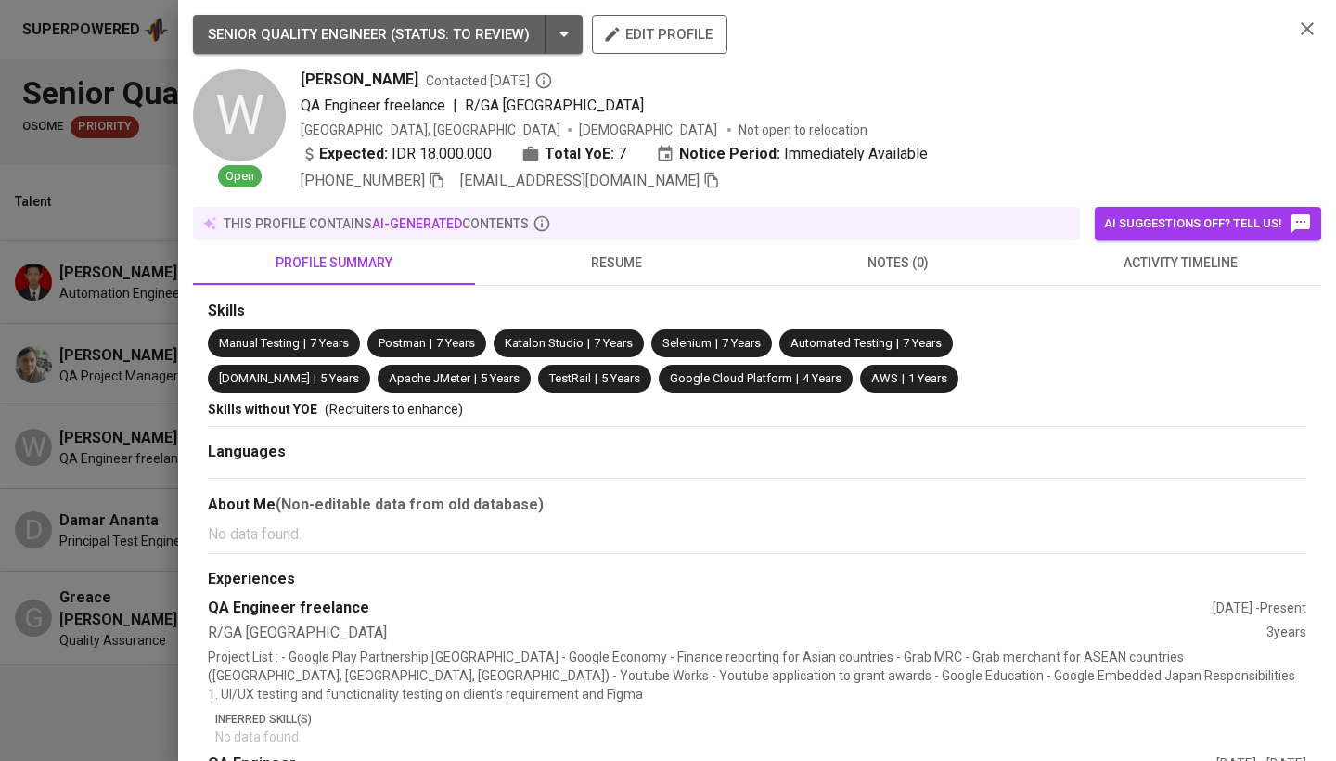
click at [624, 267] on span "resume" at bounding box center [616, 262] width 260 height 23
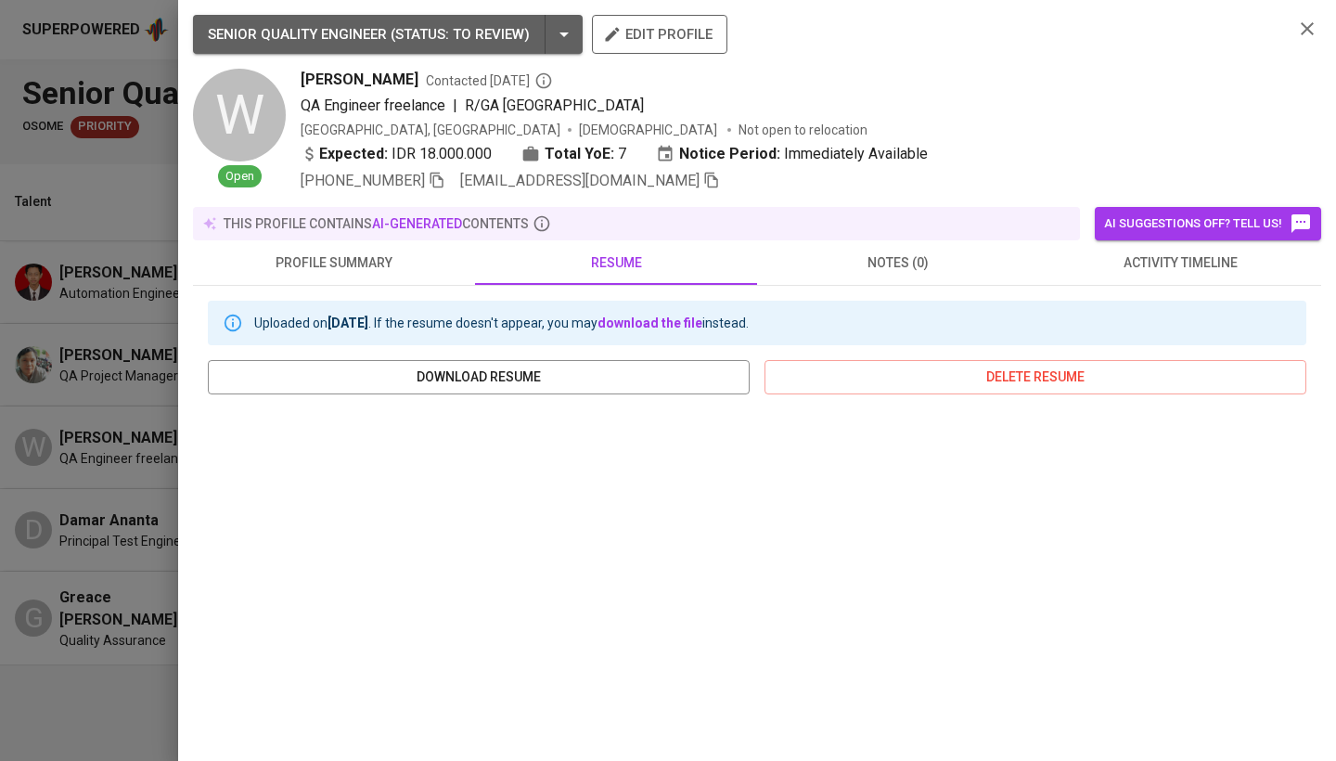
click at [616, 265] on span "resume" at bounding box center [616, 262] width 260 height 23
click at [384, 271] on span "profile summary" at bounding box center [334, 262] width 260 height 23
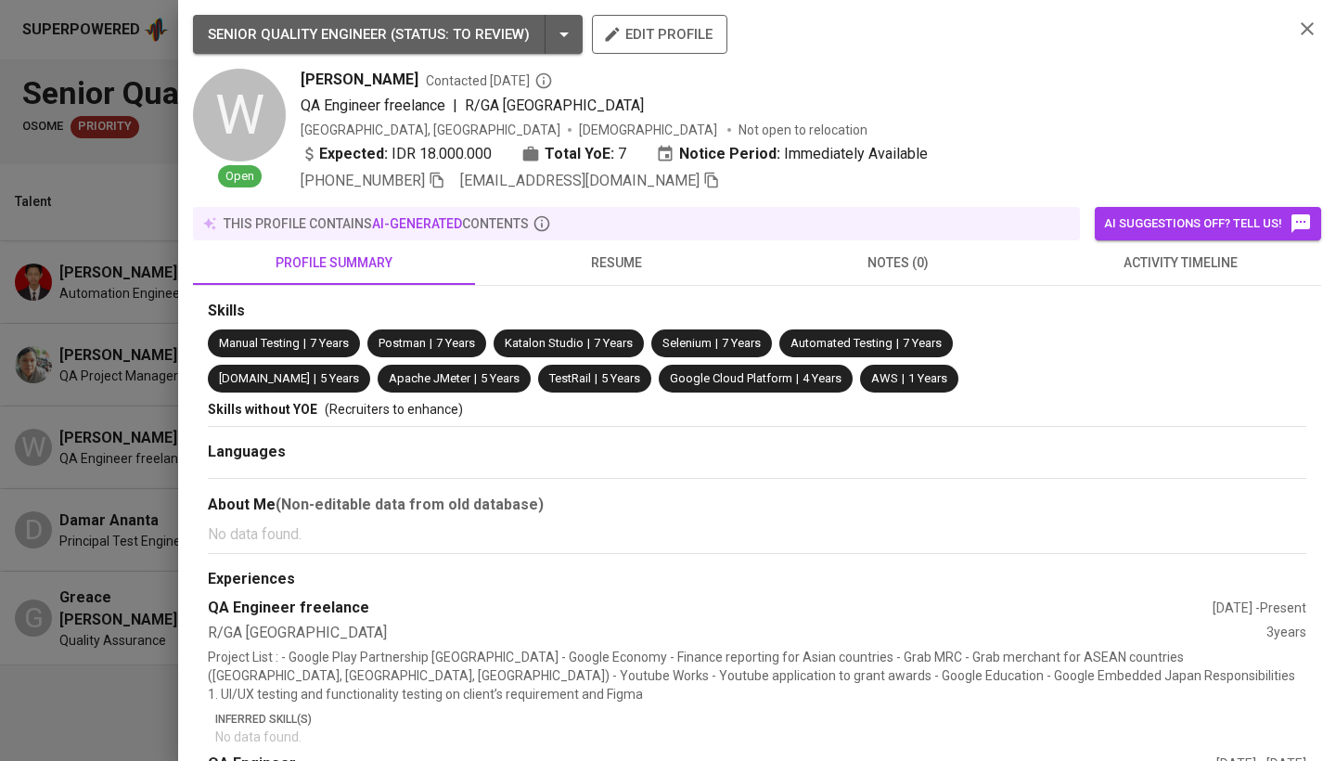
click at [40, 373] on div at bounding box center [668, 380] width 1336 height 761
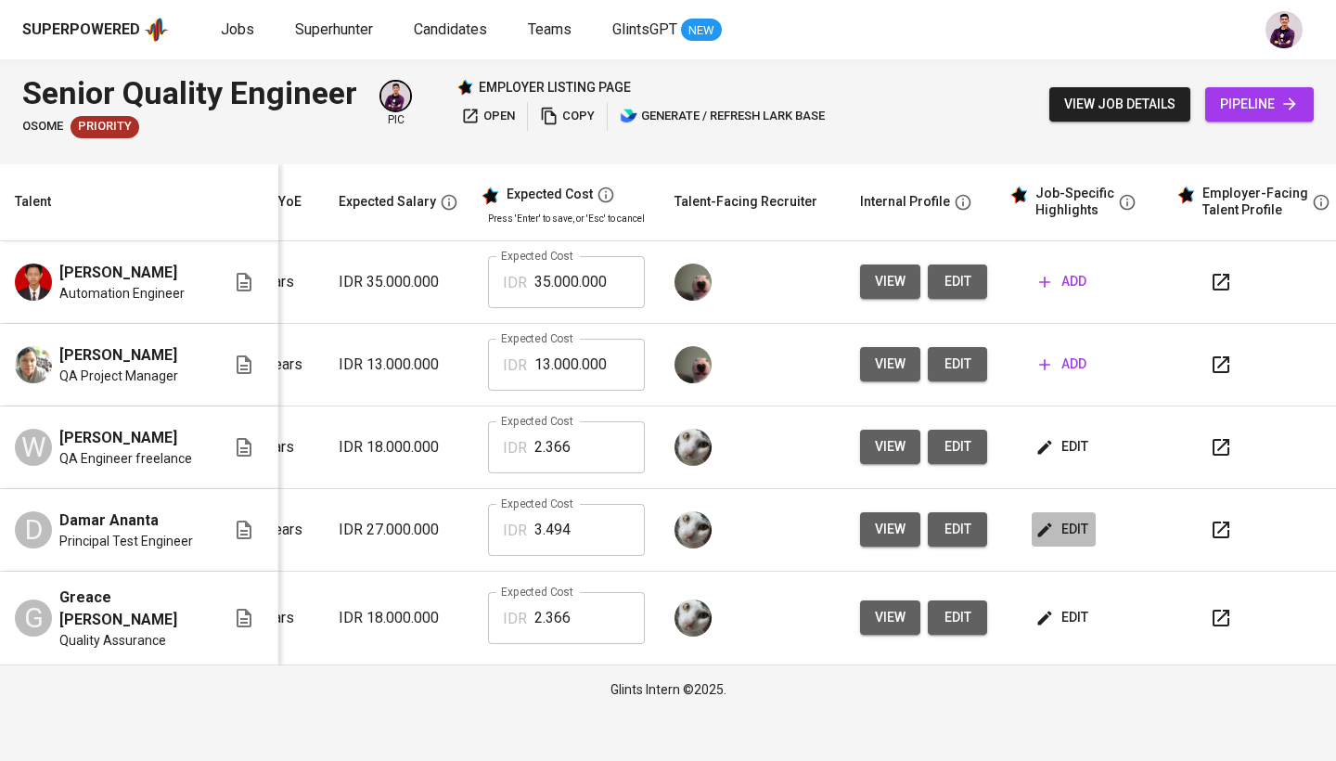
click at [1056, 534] on span "edit" at bounding box center [1063, 529] width 49 height 23
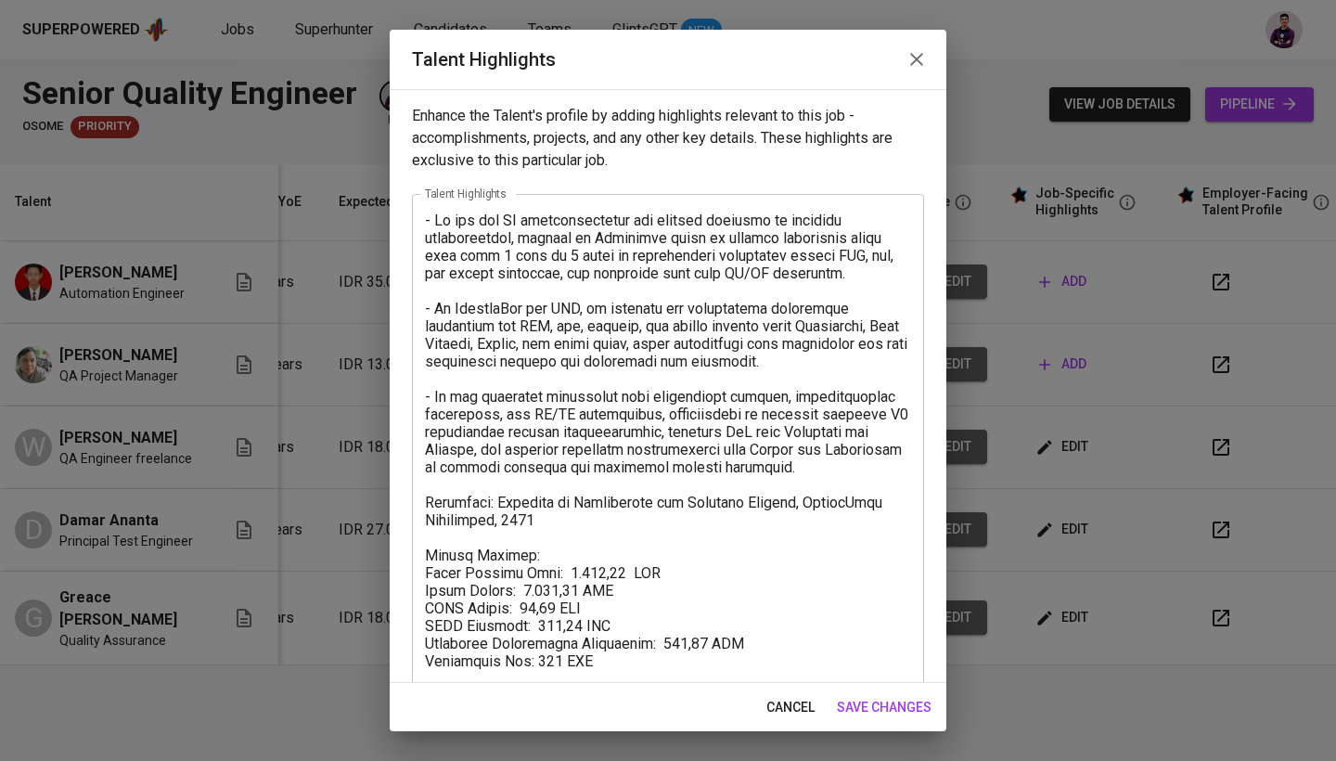
scroll to position [108, 0]
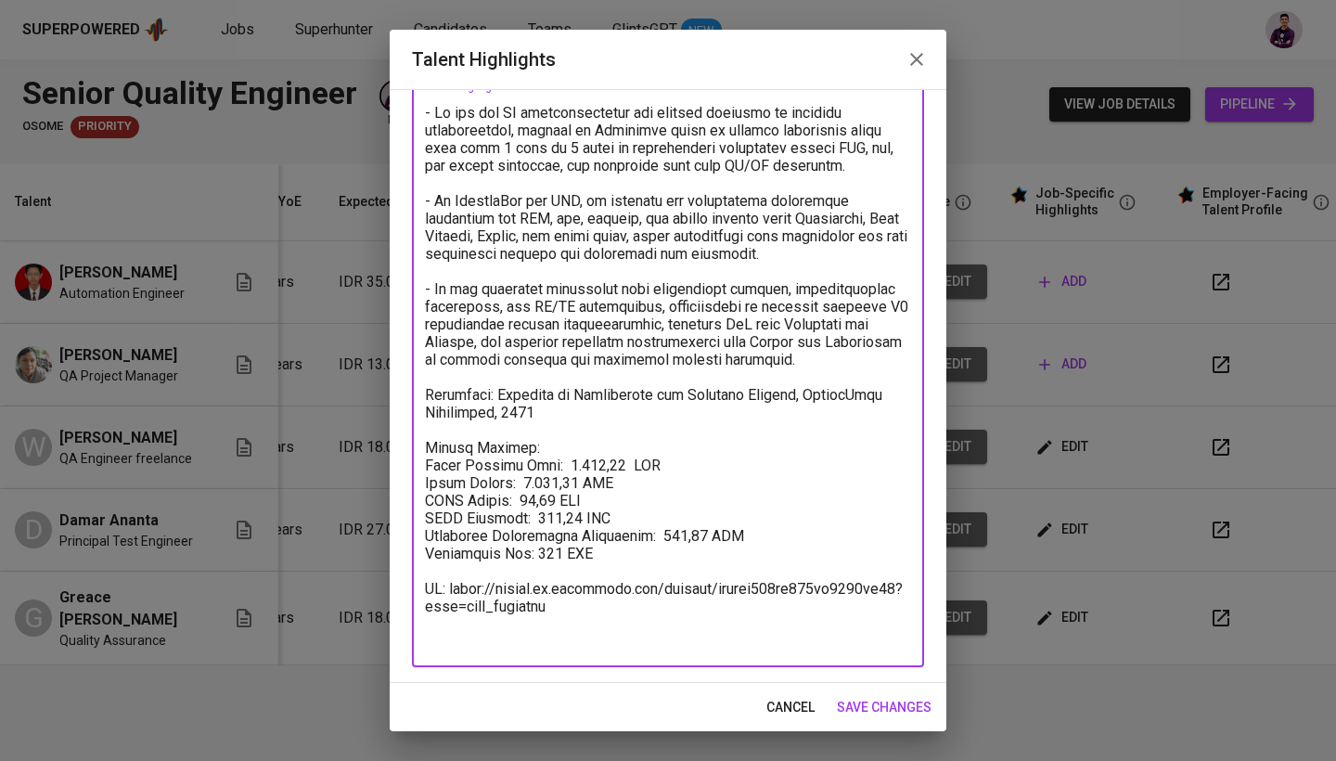
drag, startPoint x: 578, startPoint y: 625, endPoint x: 426, endPoint y: 611, distance: 152.8
click at [426, 611] on textarea at bounding box center [668, 377] width 486 height 546
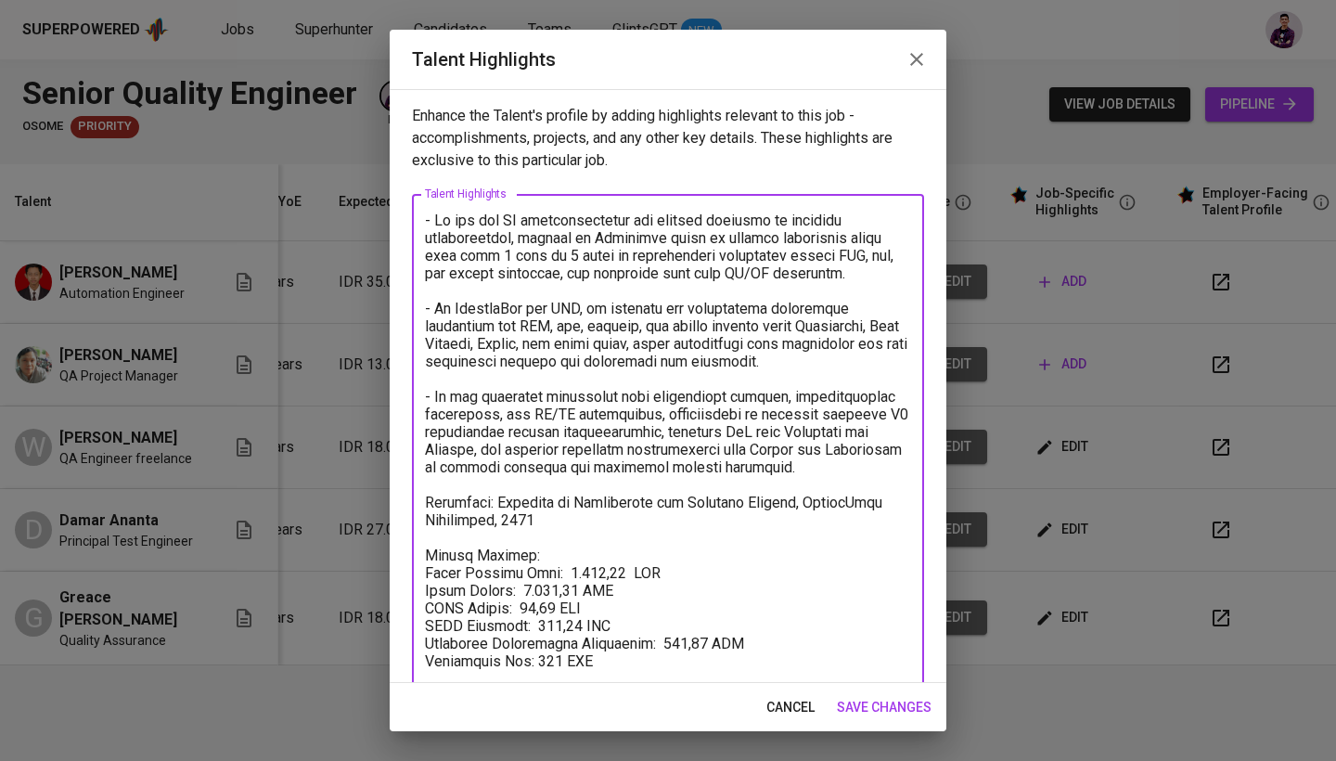
scroll to position [0, 0]
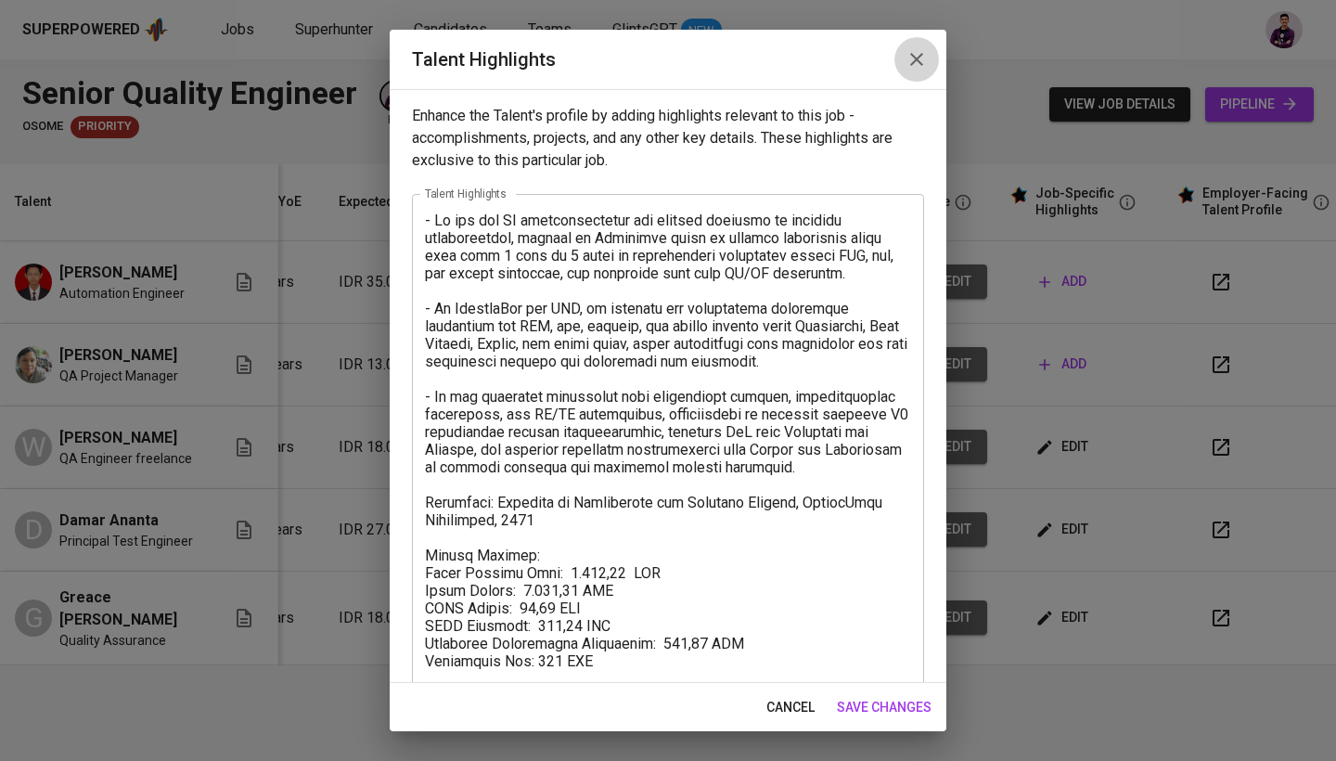
click at [912, 54] on icon "button" at bounding box center [916, 59] width 13 height 13
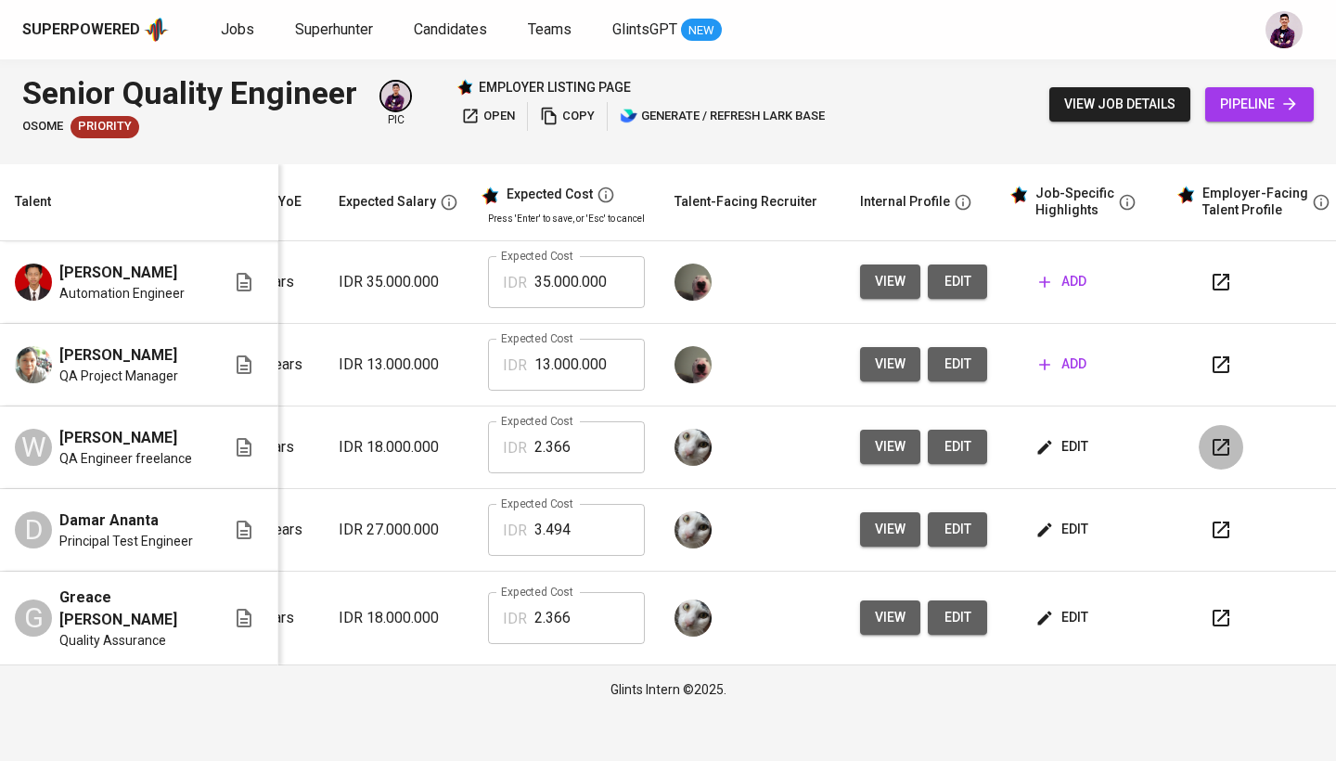
click at [1213, 451] on icon "button" at bounding box center [1221, 447] width 22 height 22
click at [1218, 541] on button "button" at bounding box center [1220, 529] width 45 height 45
click at [1201, 618] on button "button" at bounding box center [1220, 617] width 45 height 45
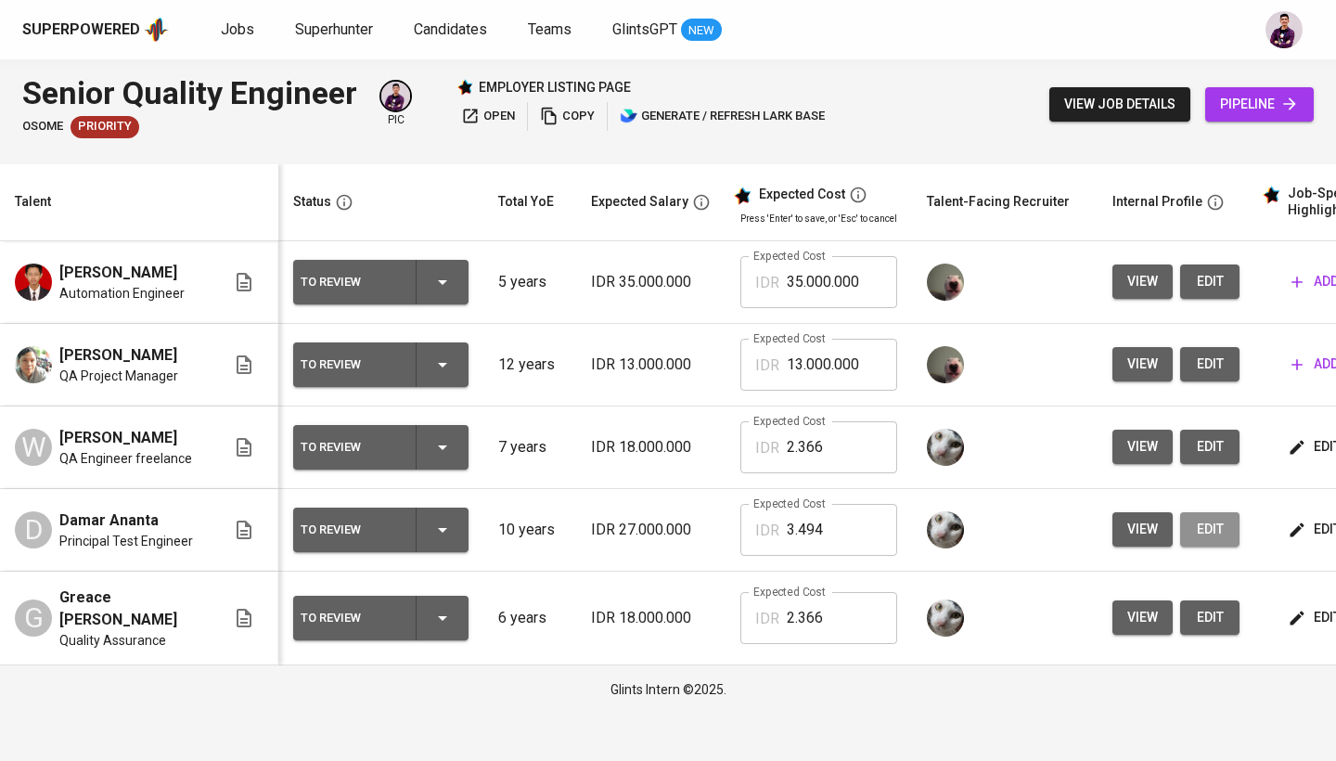
click at [1195, 540] on button "edit" at bounding box center [1209, 529] width 59 height 34
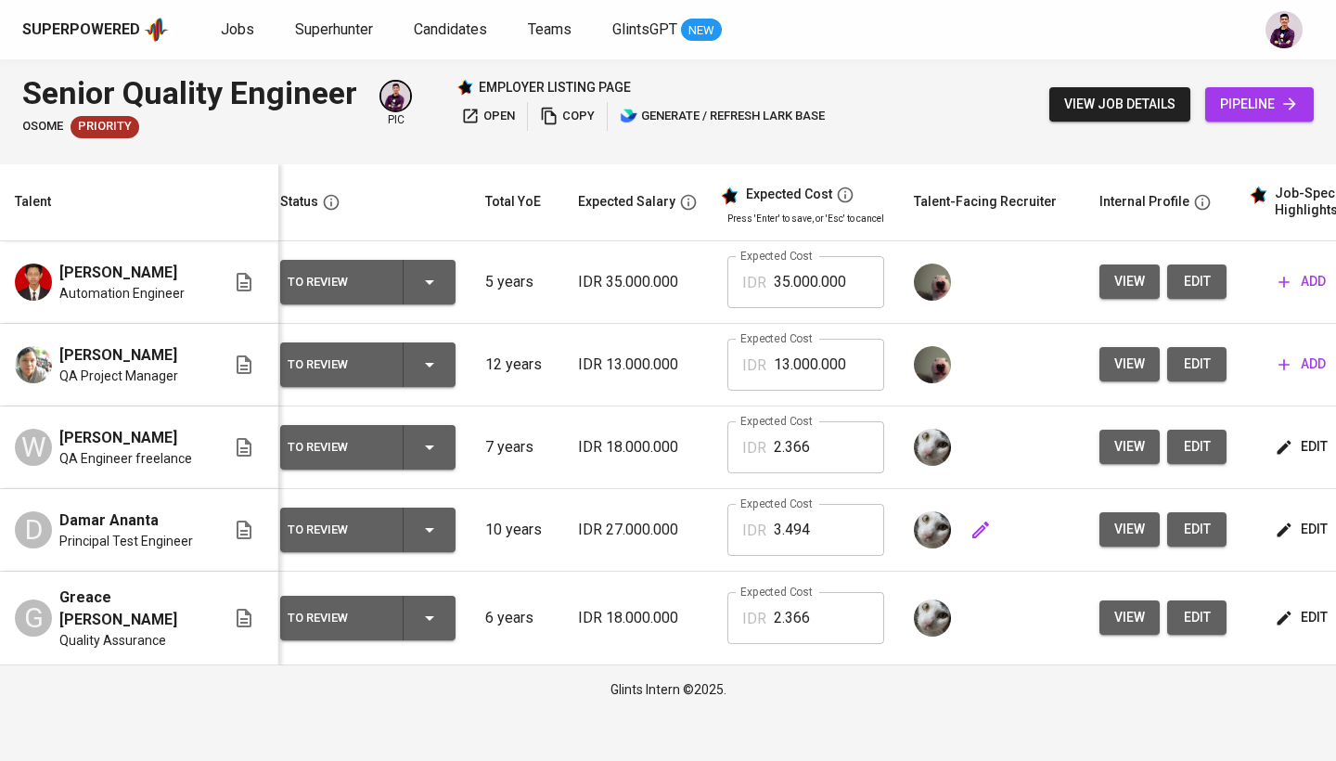
scroll to position [0, 14]
click at [1130, 622] on span "view" at bounding box center [1128, 617] width 31 height 23
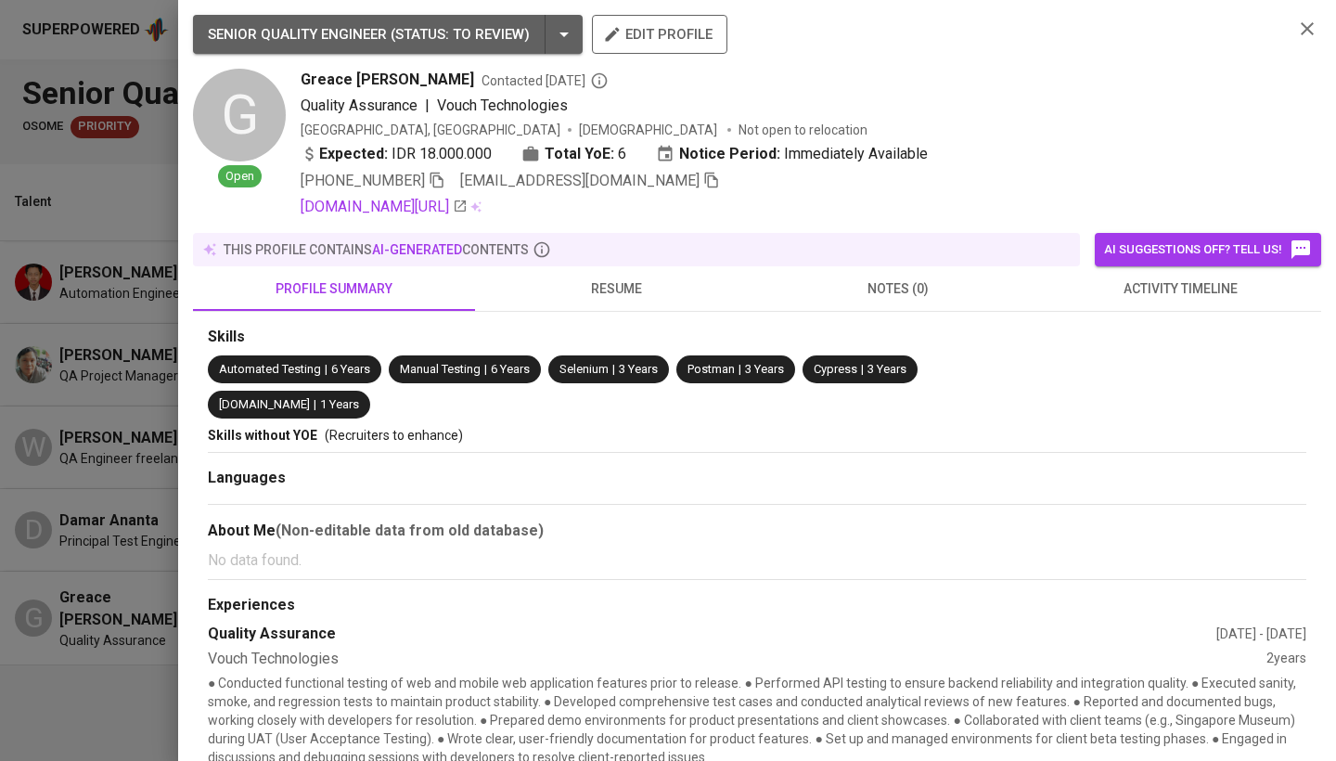
click at [639, 287] on span "resume" at bounding box center [616, 288] width 260 height 23
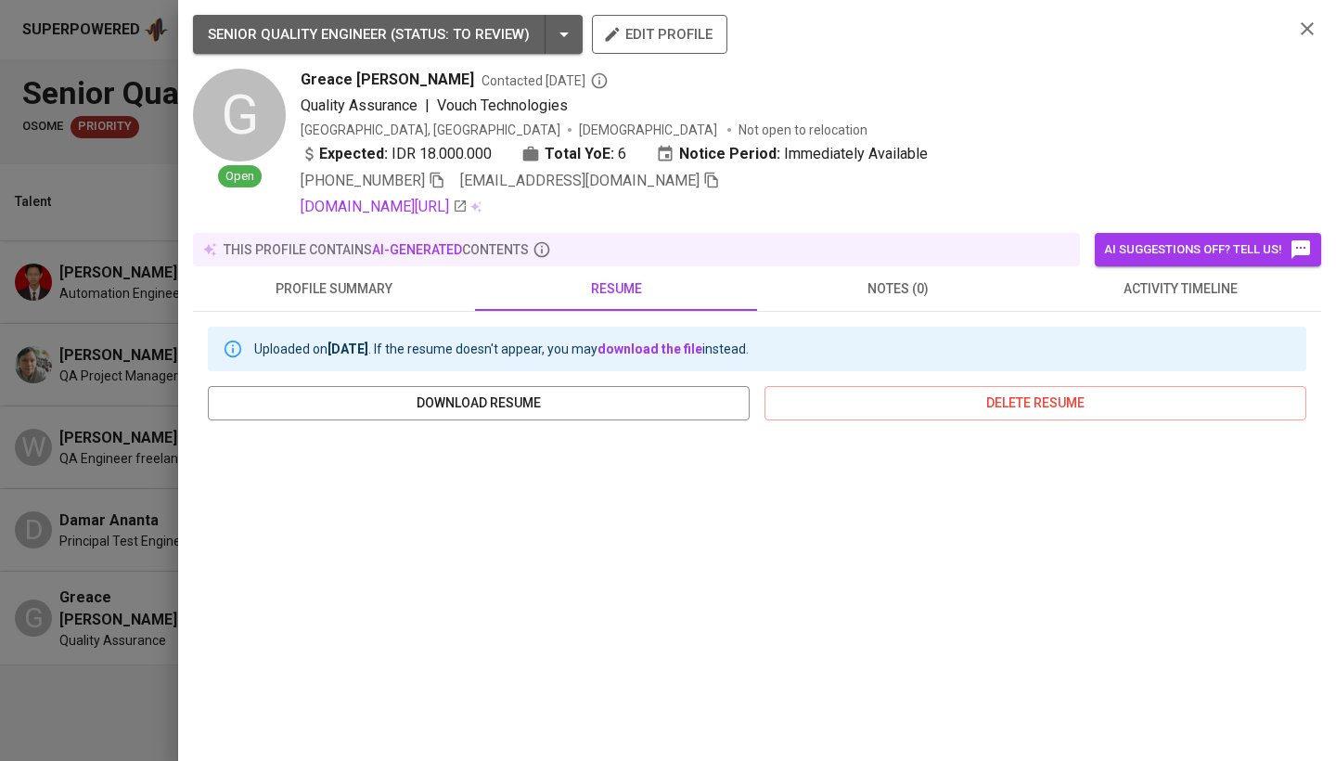
scroll to position [260, 0]
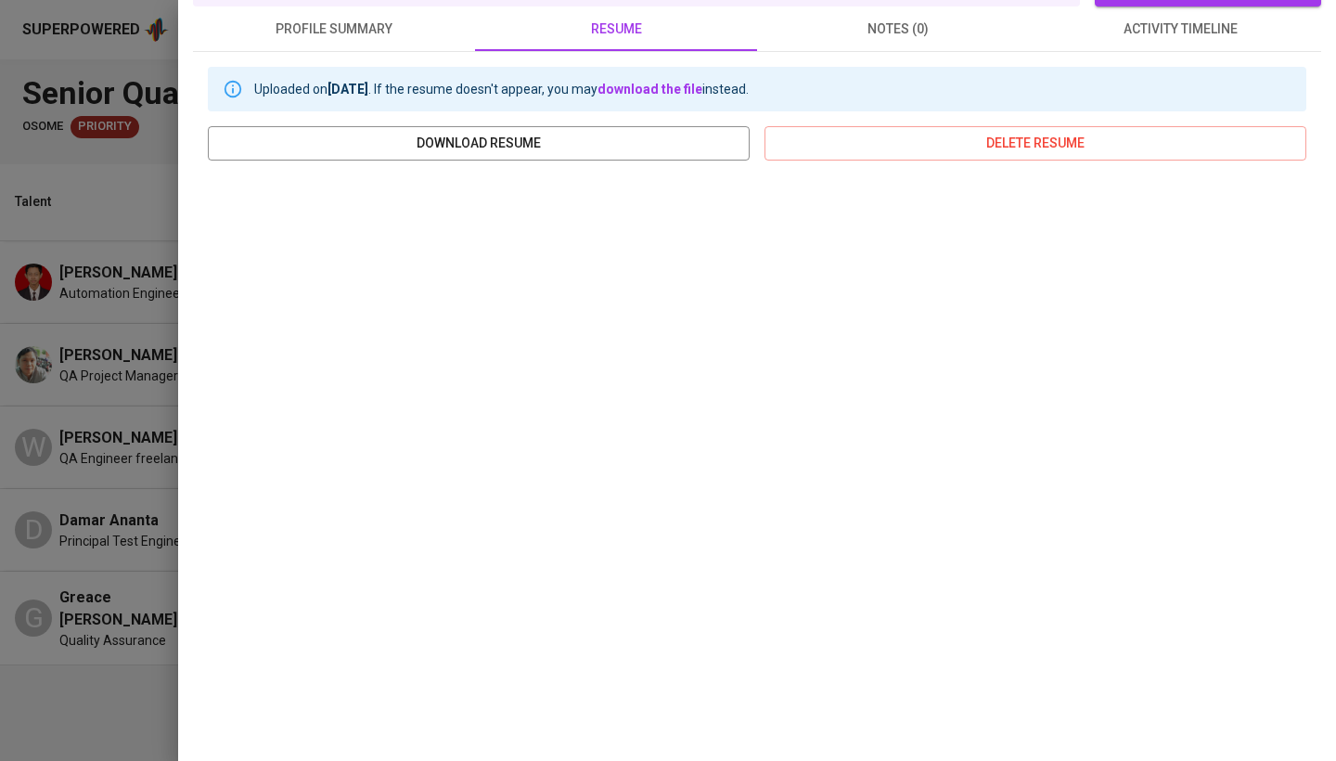
click at [128, 391] on div at bounding box center [668, 380] width 1336 height 761
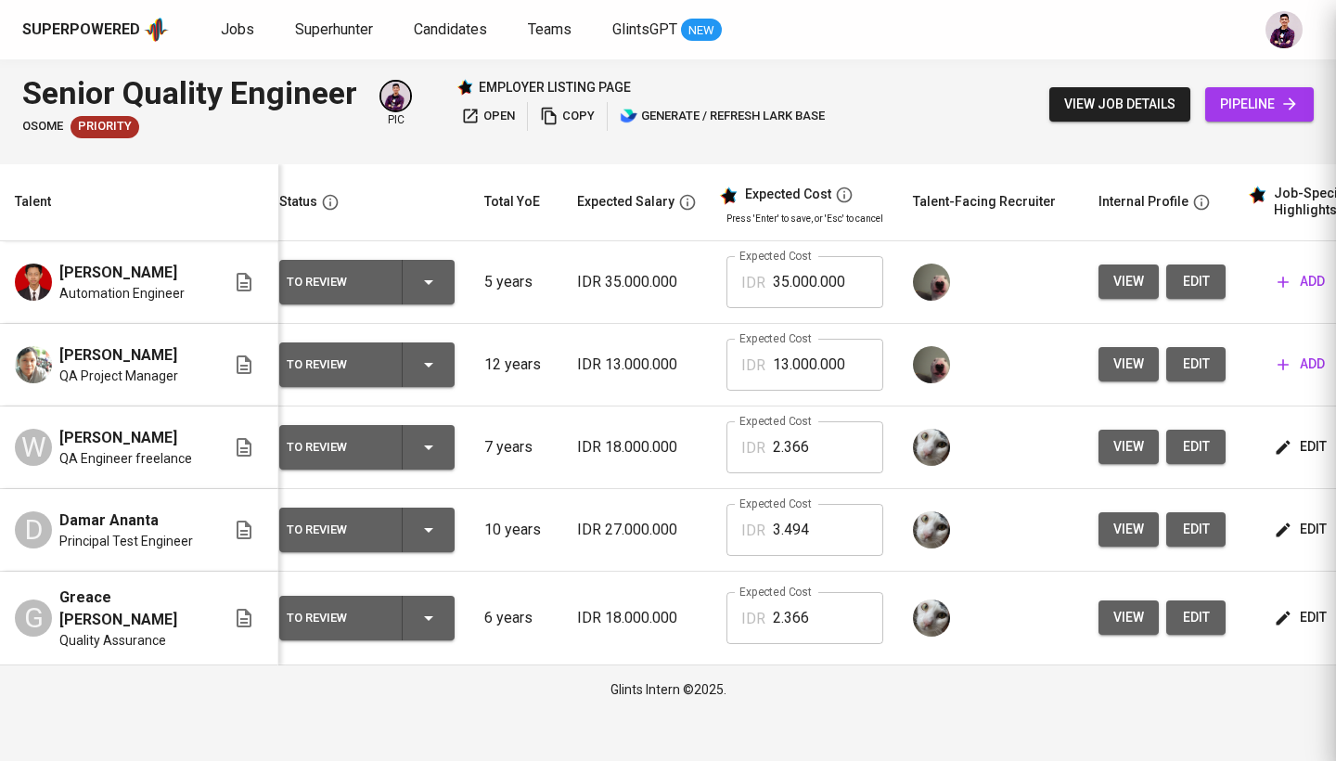
scroll to position [0, 0]
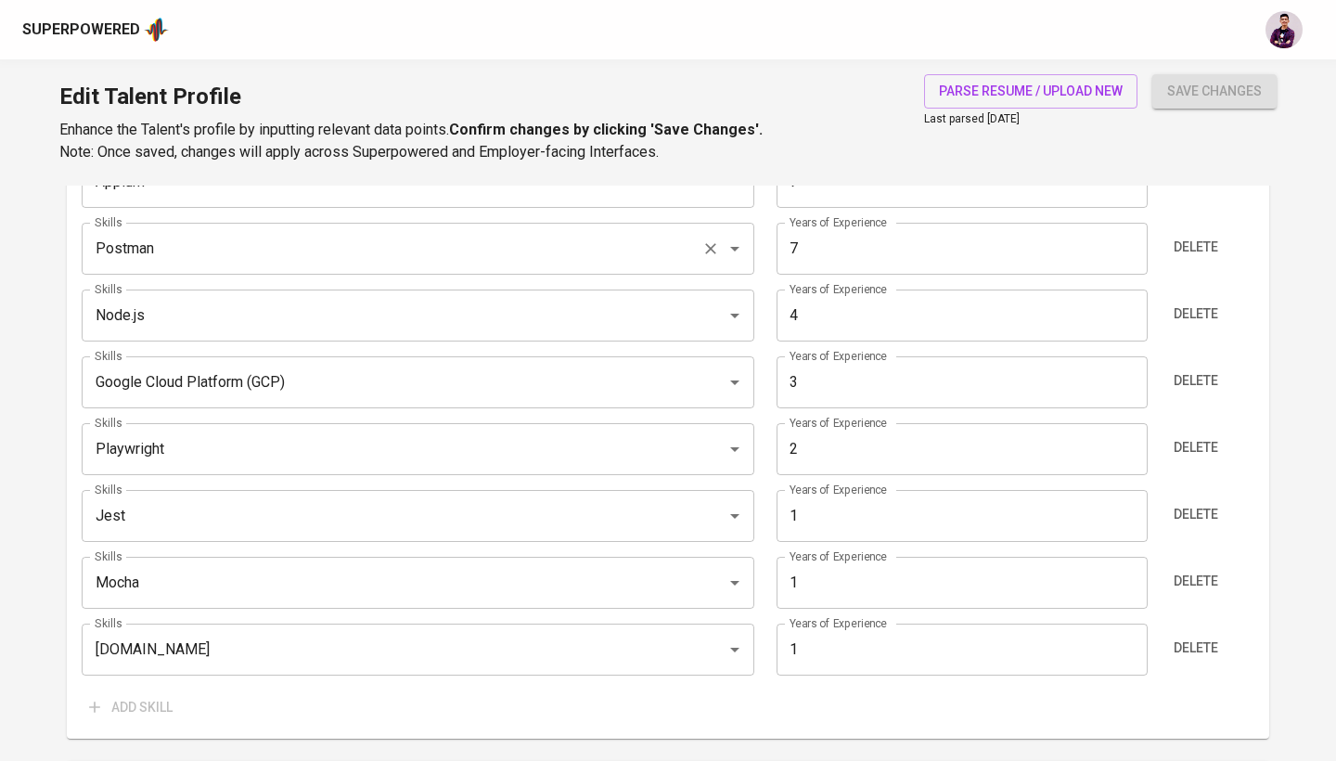
scroll to position [1183, 0]
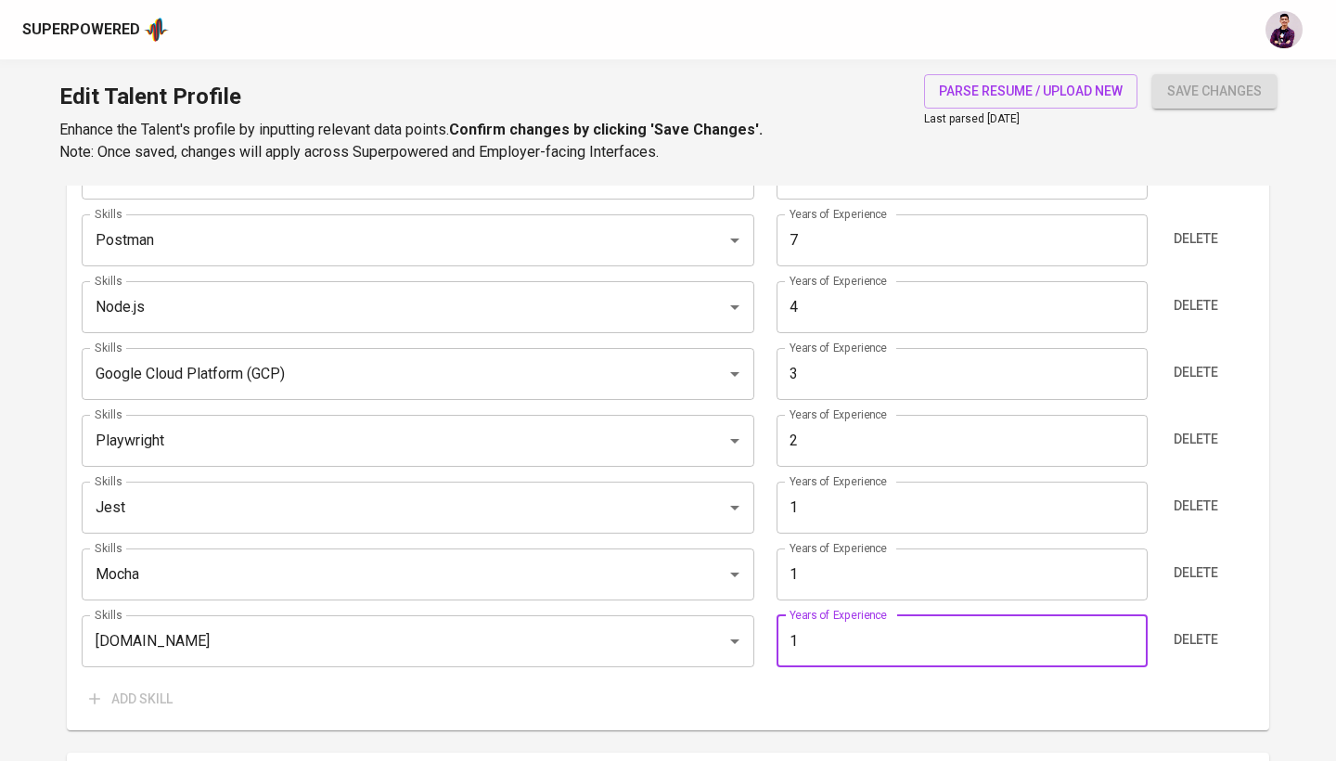
click at [871, 653] on input "1" at bounding box center [961, 641] width 370 height 52
click at [1125, 639] on input "0" at bounding box center [961, 641] width 370 height 52
click at [1125, 630] on input "1" at bounding box center [961, 641] width 370 height 52
type input "2"
click at [1125, 630] on input "2" at bounding box center [961, 641] width 370 height 52
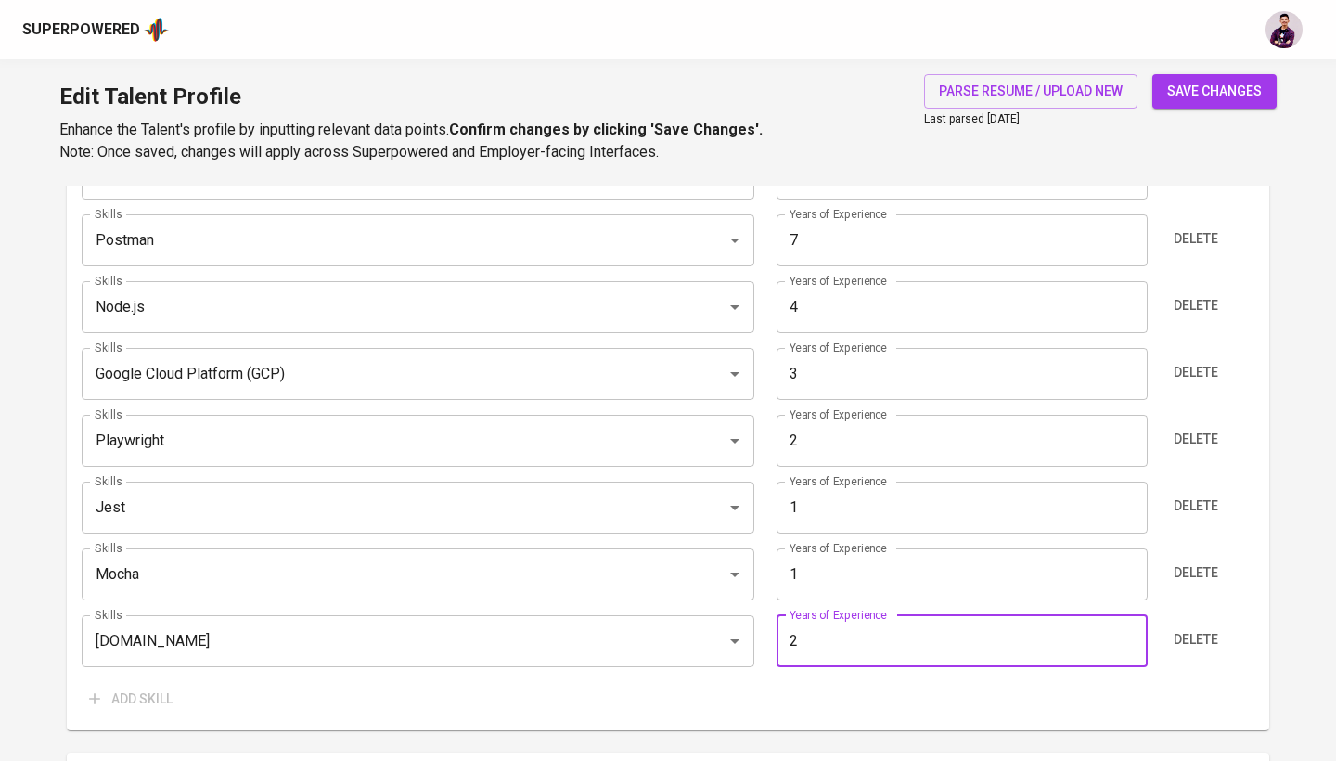
click at [1241, 93] on span "save changes" at bounding box center [1214, 91] width 95 height 23
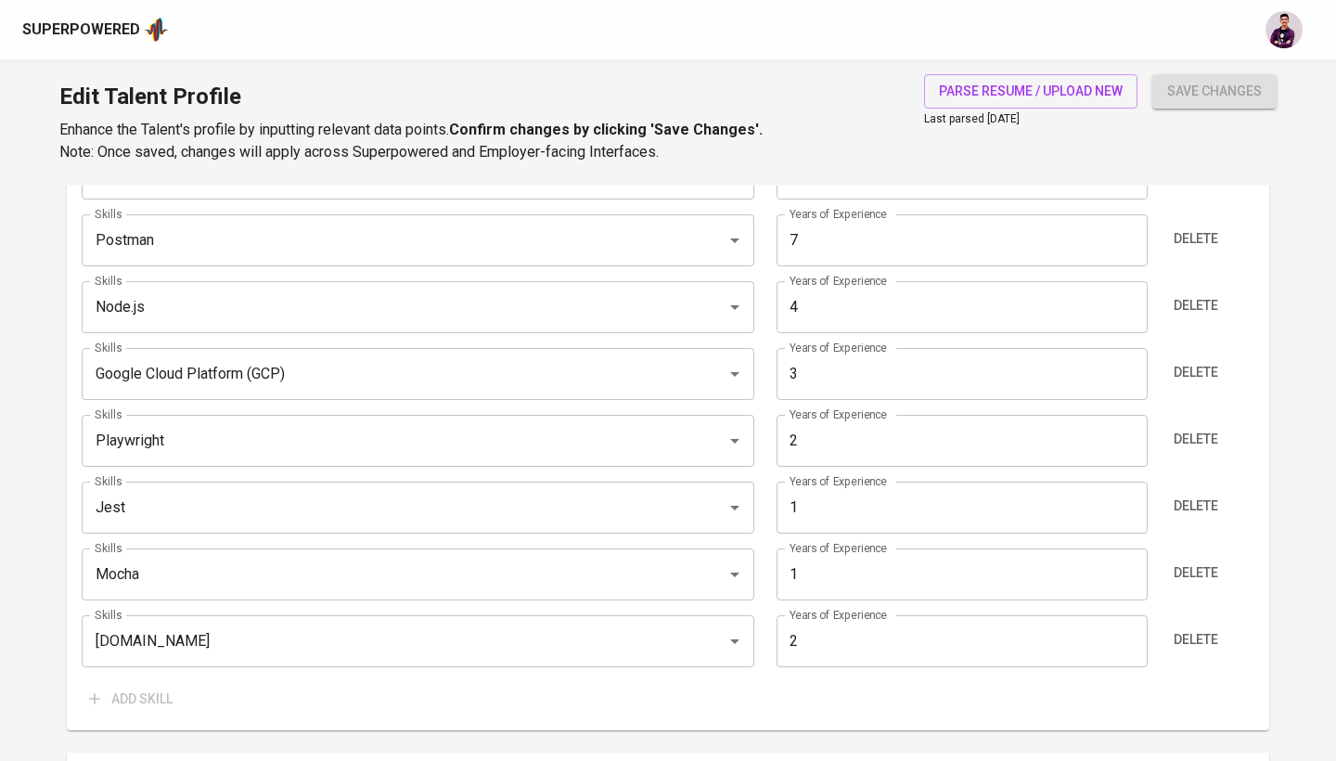
type input "Qase.io"
type input "2"
type input "Jest"
type input "1"
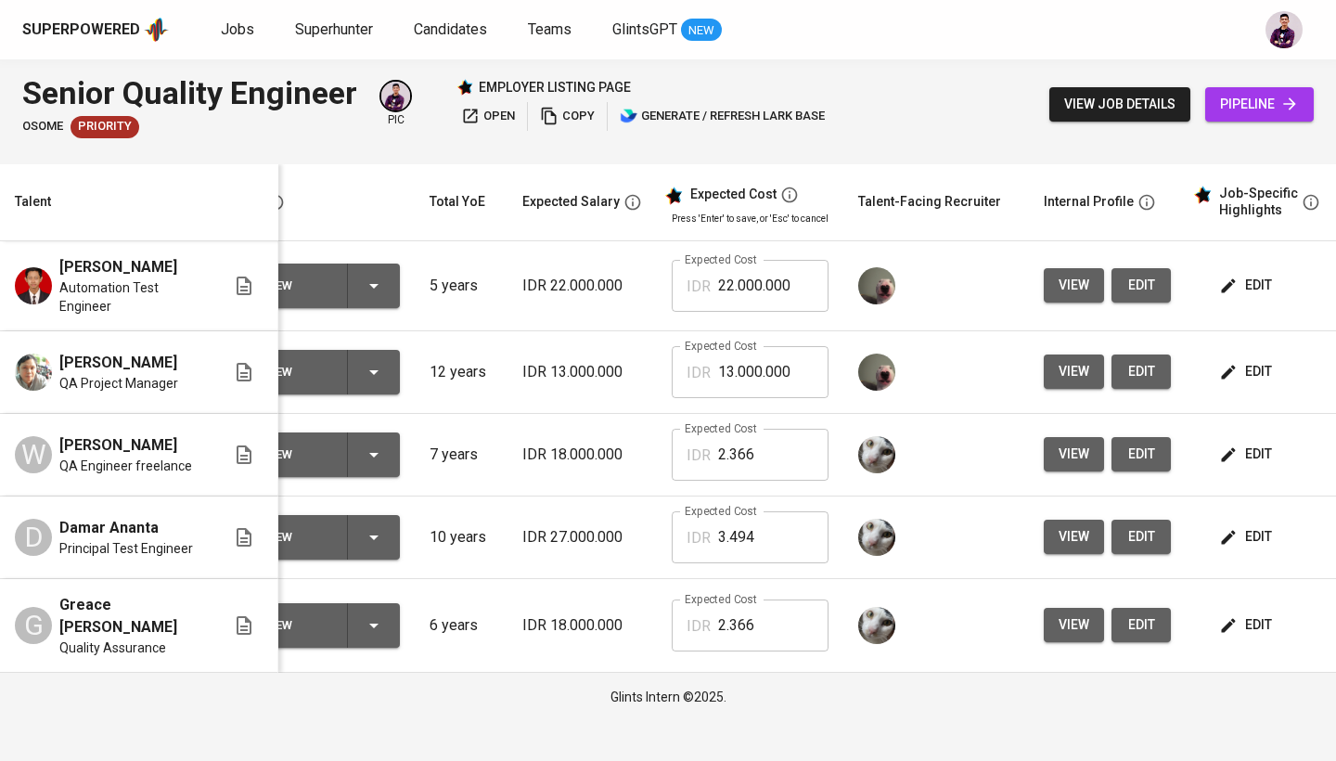
scroll to position [0, 70]
click at [1244, 363] on span "edit" at bounding box center [1245, 371] width 49 height 23
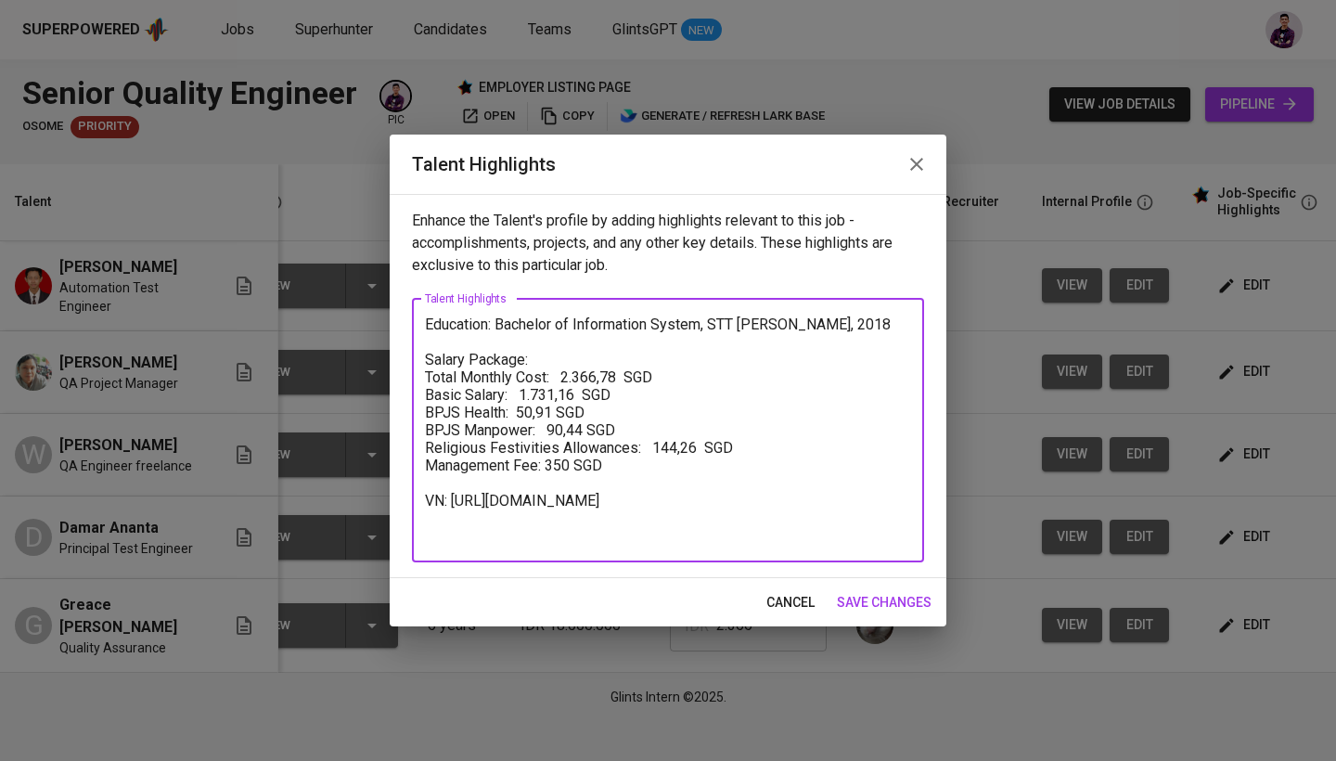
drag, startPoint x: 566, startPoint y: 539, endPoint x: 428, endPoint y: 523, distance: 139.1
click at [428, 523] on textarea "Education: Bachelor of Information System, STT [PERSON_NAME], 2018 Salary Packa…" at bounding box center [668, 429] width 486 height 229
click at [848, 607] on span "save changes" at bounding box center [884, 602] width 95 height 23
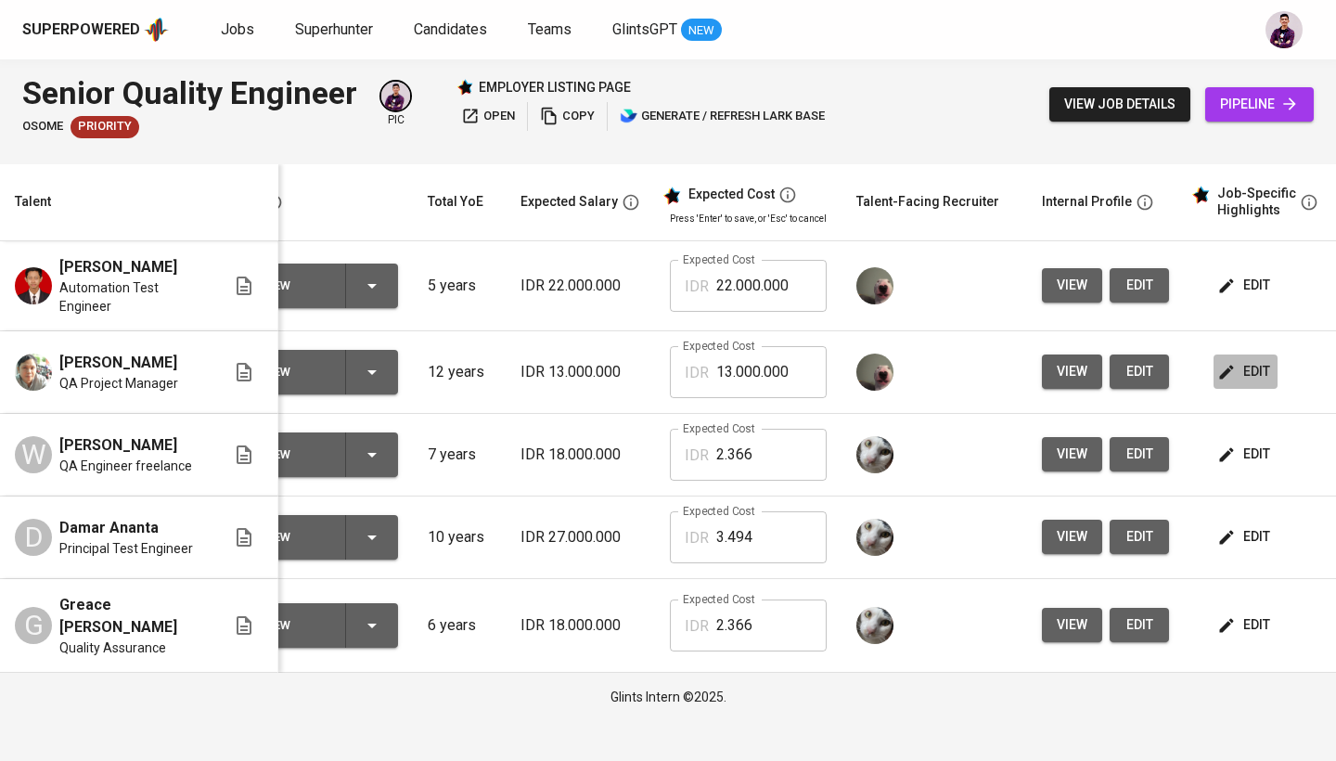
click at [1245, 373] on span "edit" at bounding box center [1245, 371] width 49 height 23
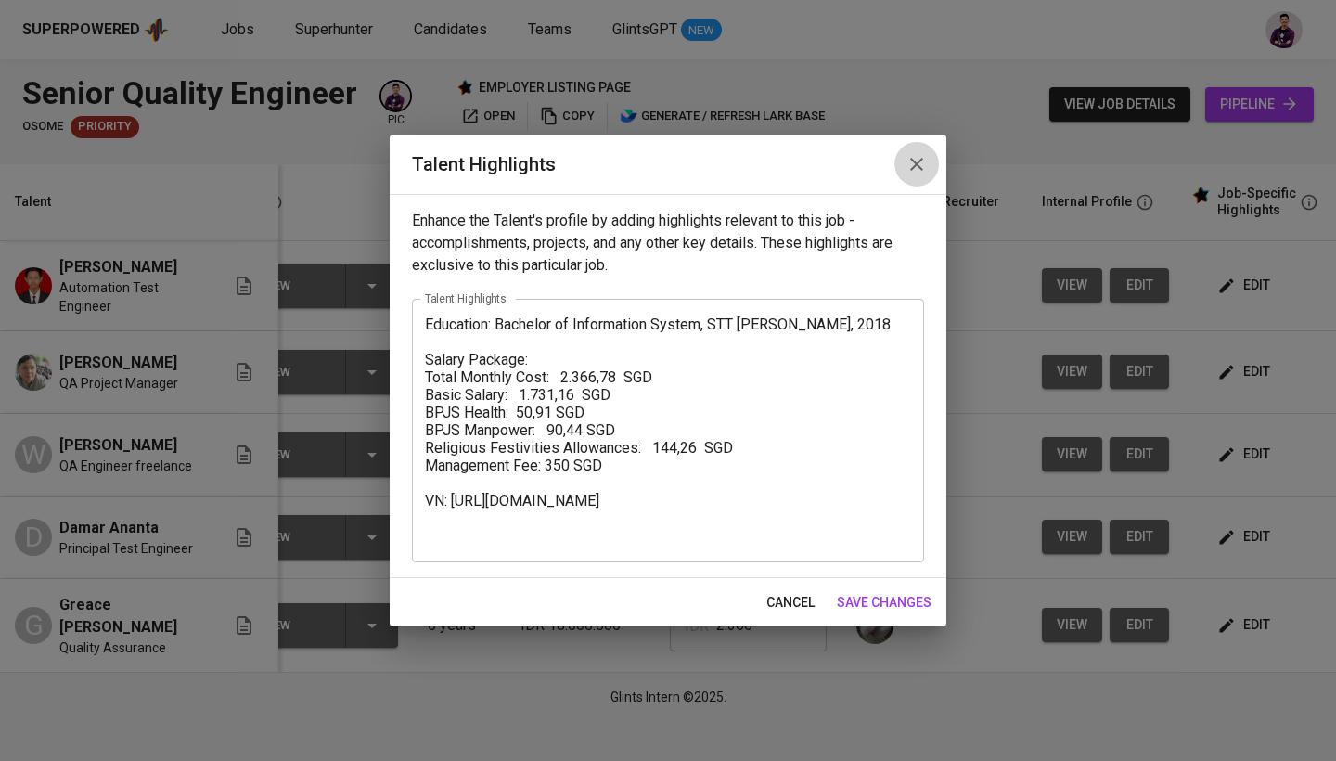
click at [908, 156] on icon "button" at bounding box center [916, 164] width 22 height 22
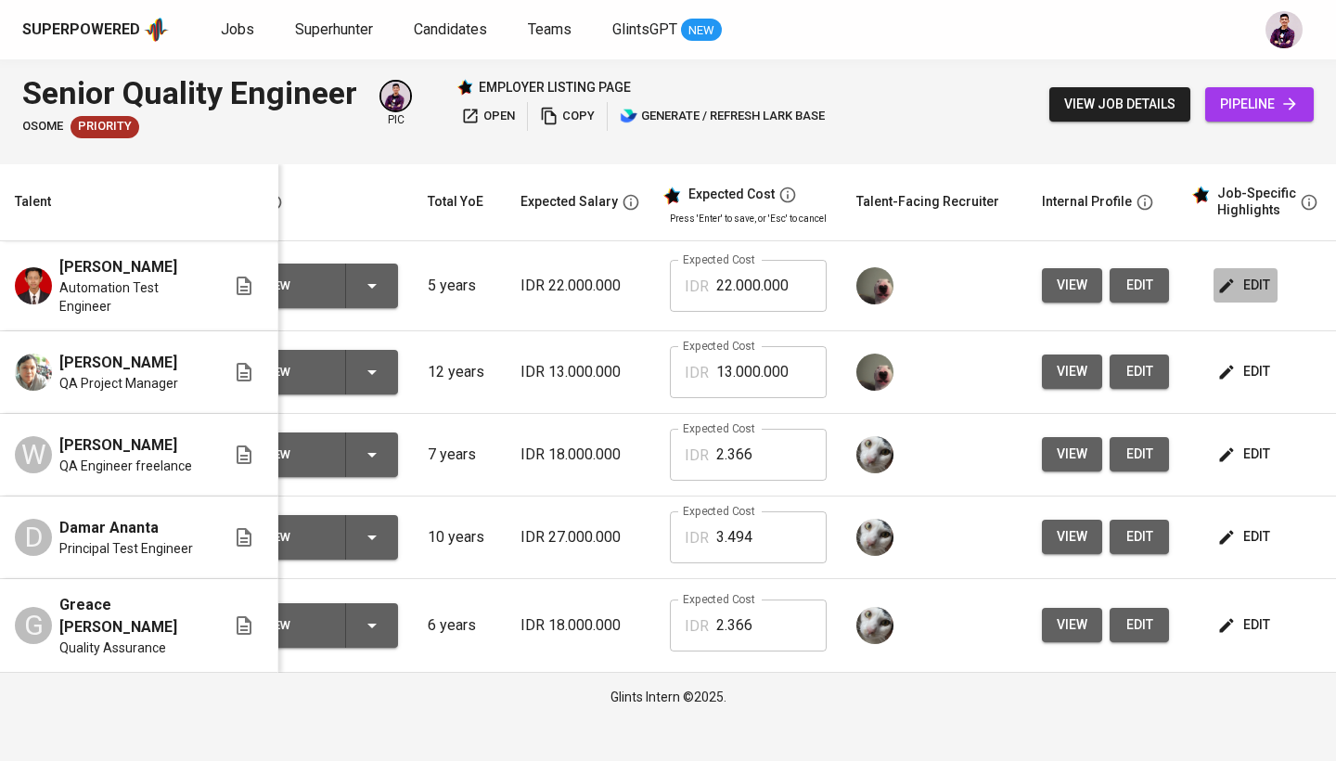
click at [1239, 288] on span "edit" at bounding box center [1245, 285] width 49 height 23
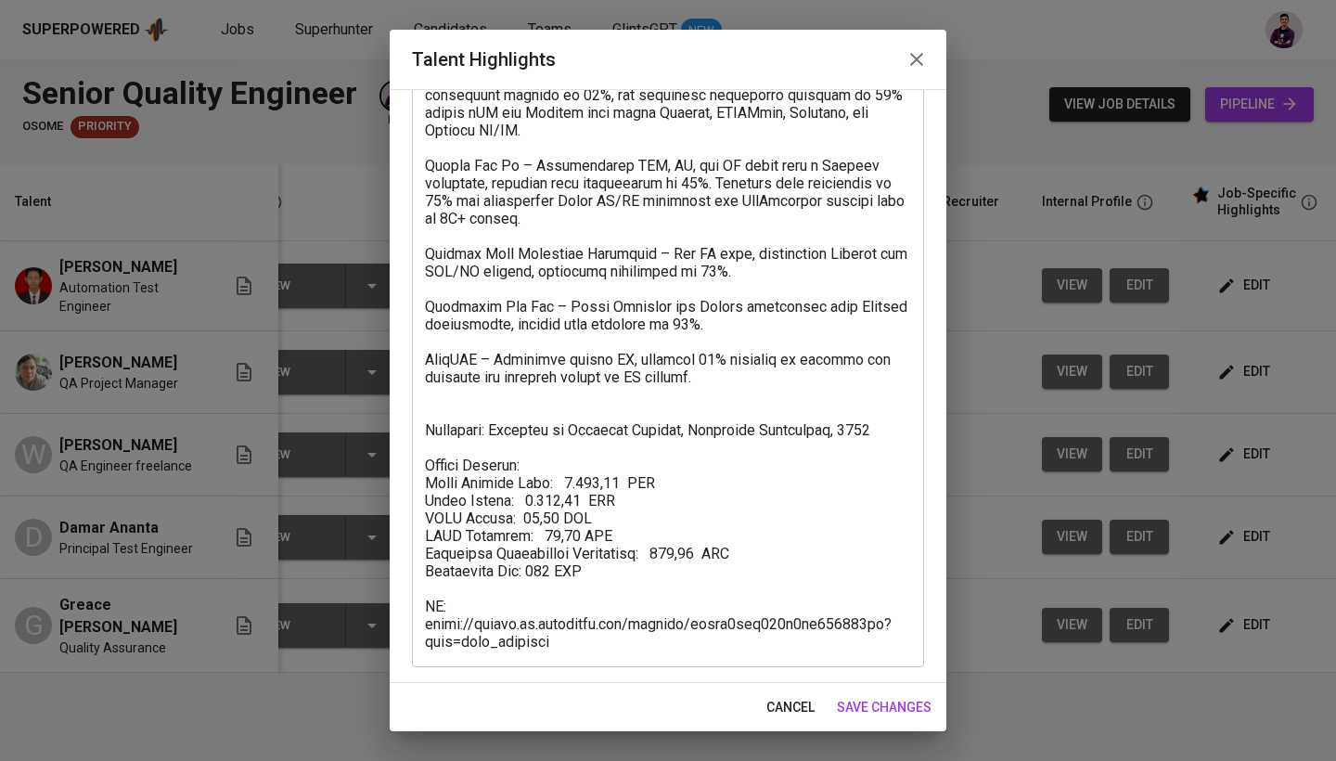
scroll to position [266, 0]
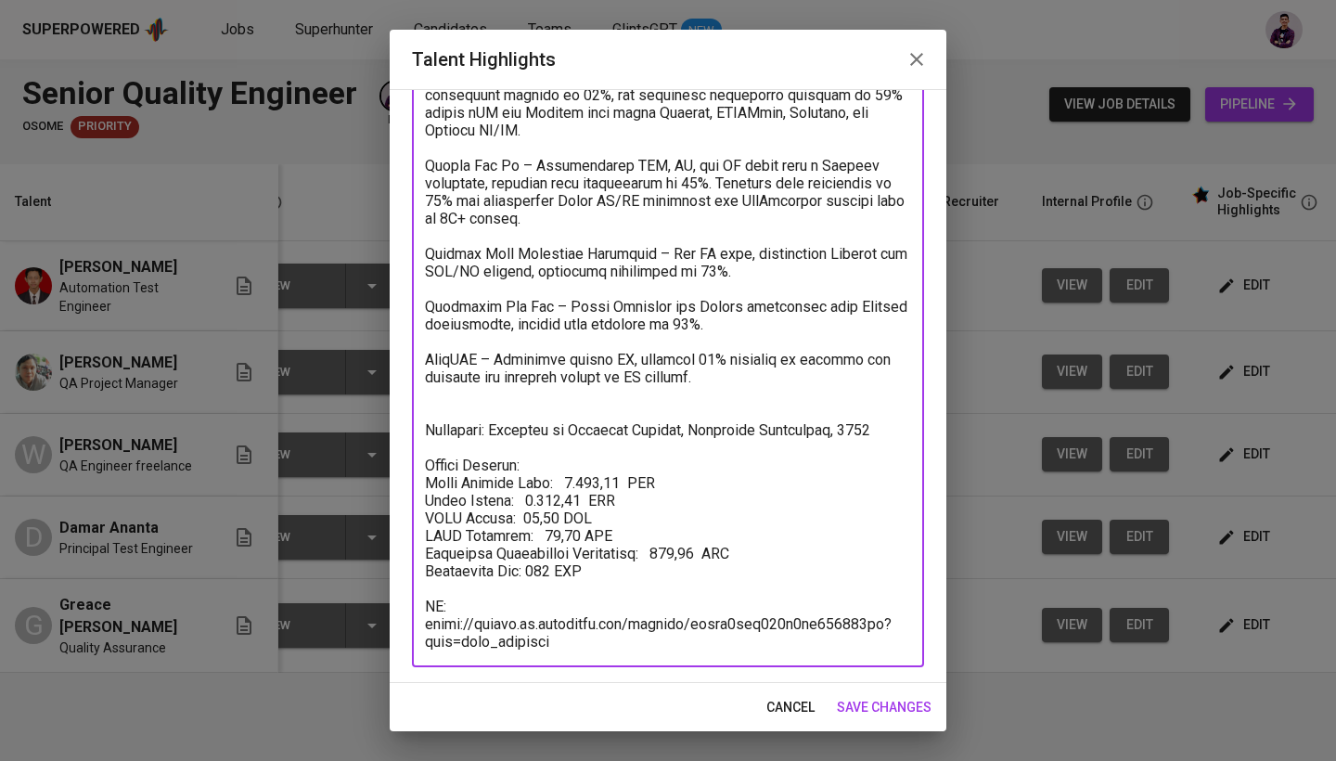
drag, startPoint x: 582, startPoint y: 647, endPoint x: 404, endPoint y: 621, distance: 179.1
click at [404, 621] on div "Enhance the Talent's profile by adding highlights relevant to this job - accomp…" at bounding box center [668, 386] width 557 height 594
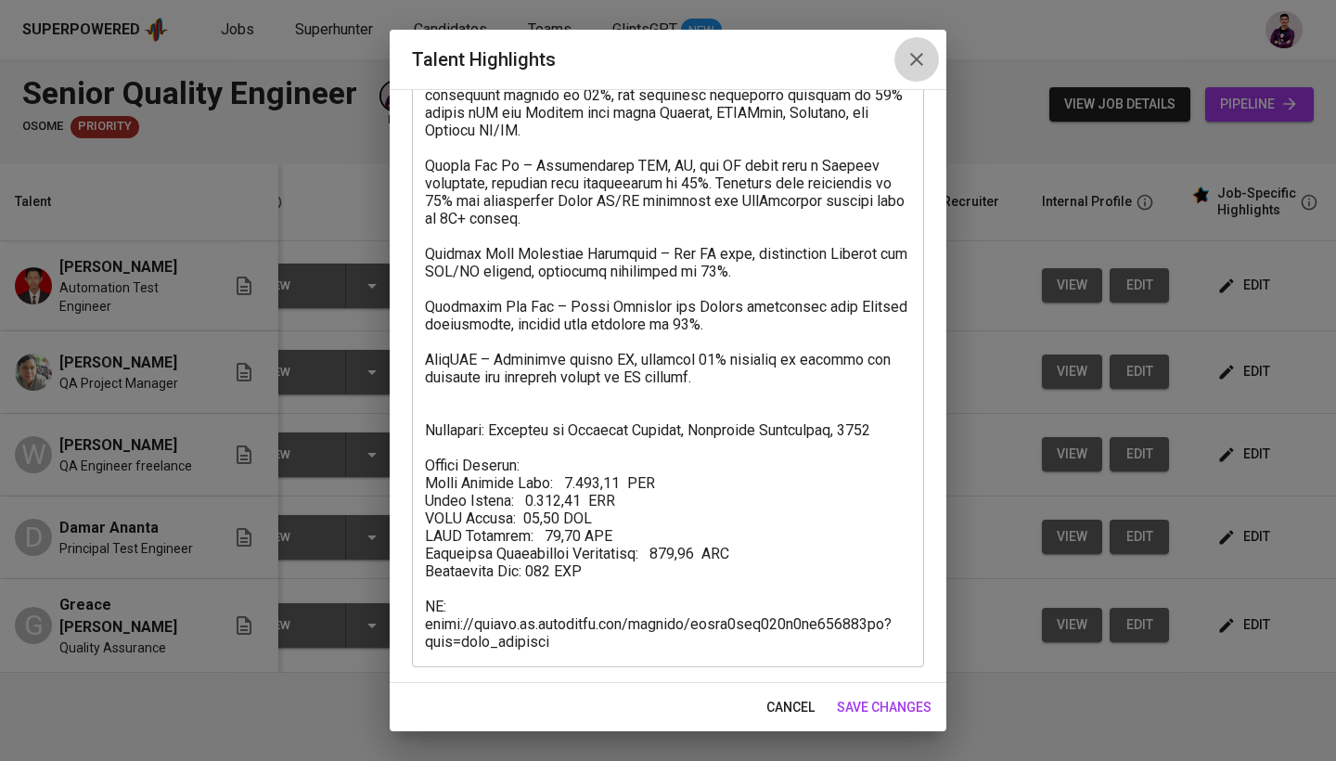
click at [913, 70] on icon "button" at bounding box center [916, 59] width 22 height 22
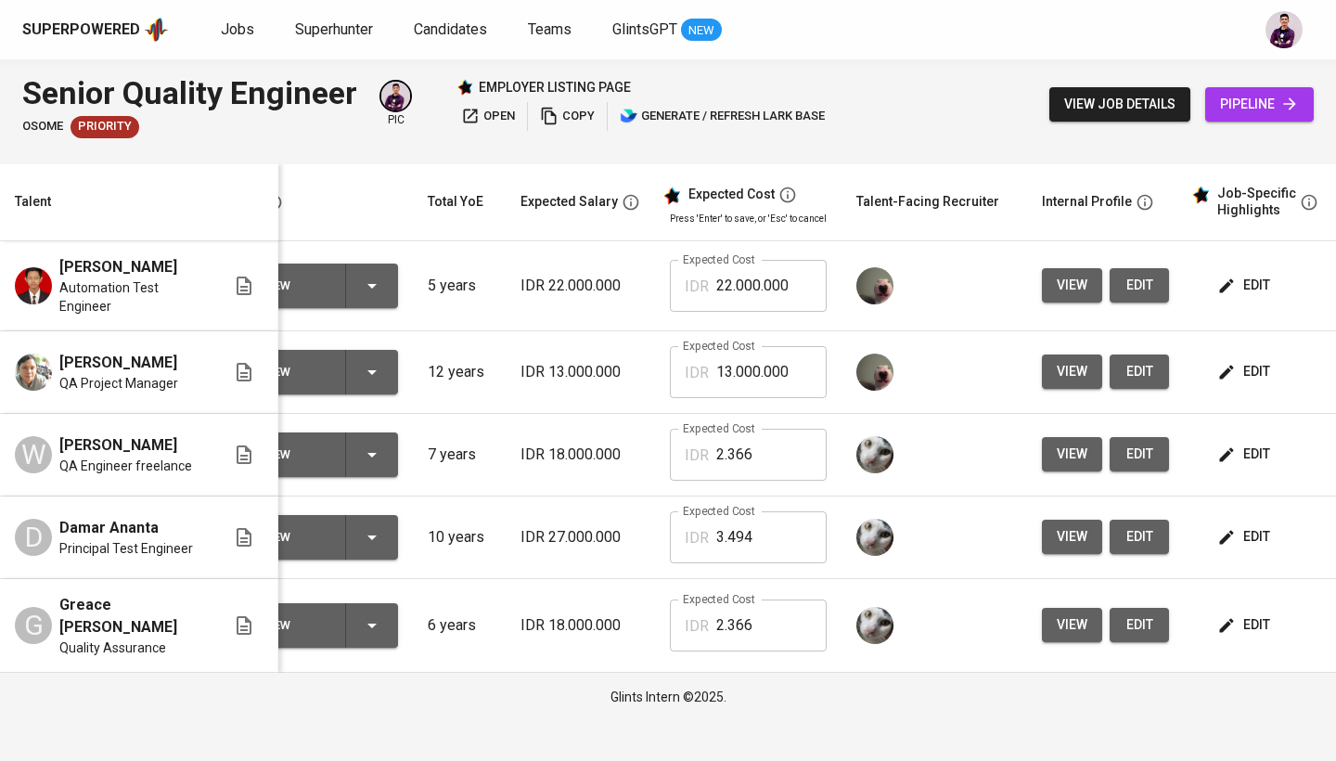
click at [1253, 366] on span "edit" at bounding box center [1245, 371] width 49 height 23
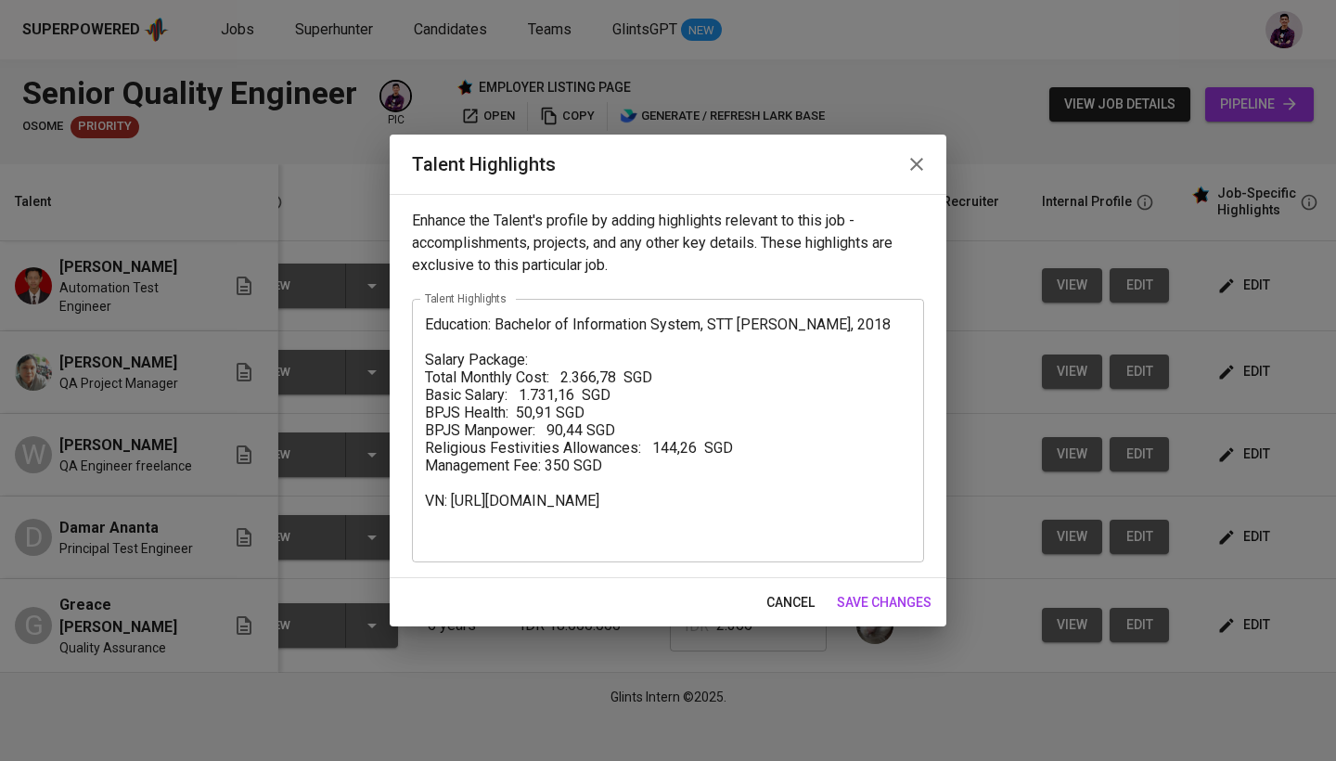
click at [919, 155] on icon "button" at bounding box center [916, 164] width 22 height 22
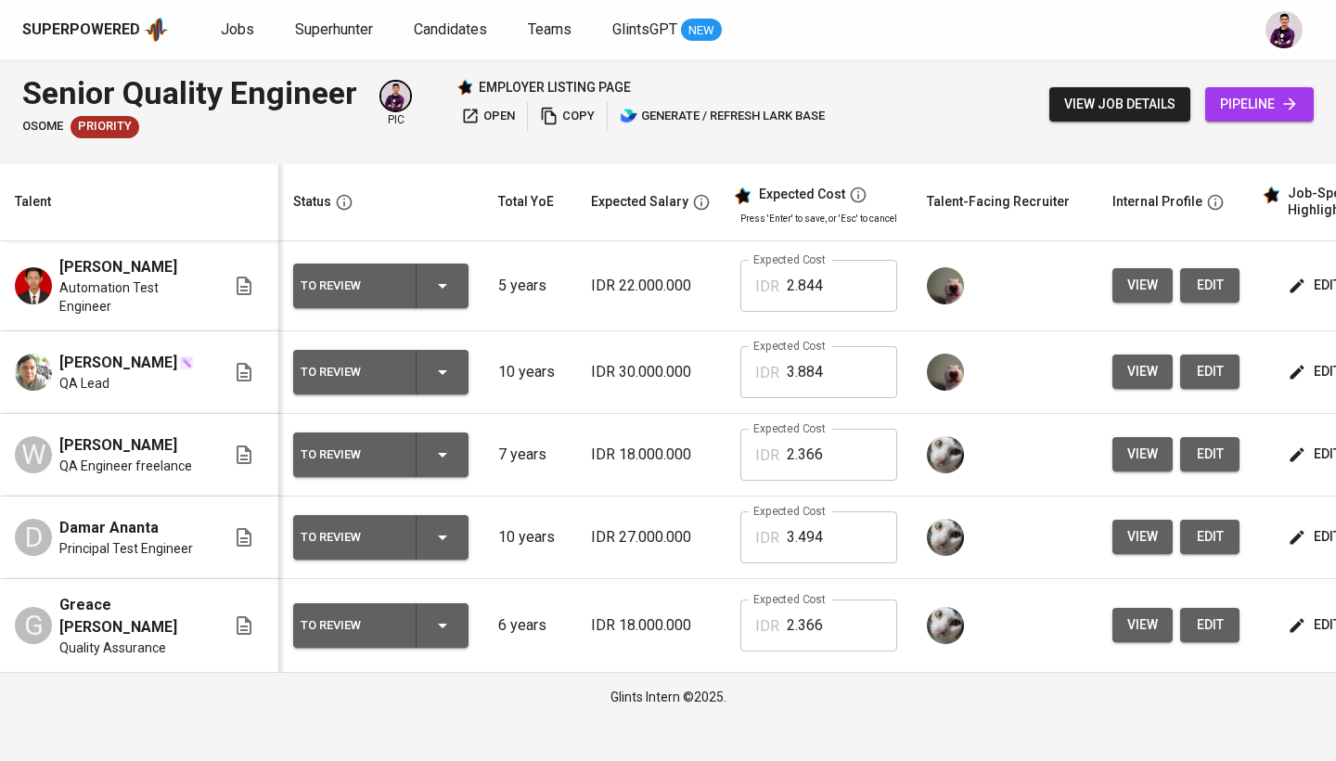
scroll to position [0, 41]
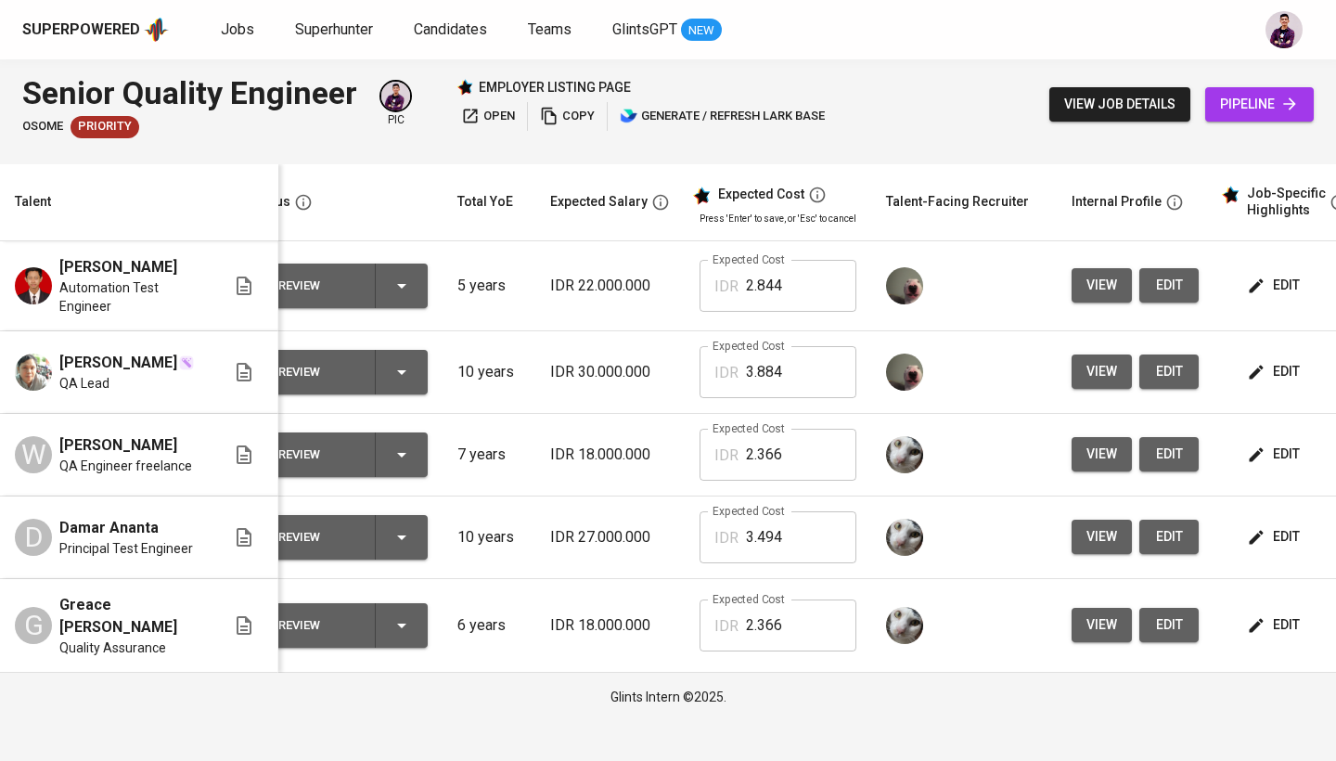
click at [1276, 368] on span "edit" at bounding box center [1274, 371] width 49 height 23
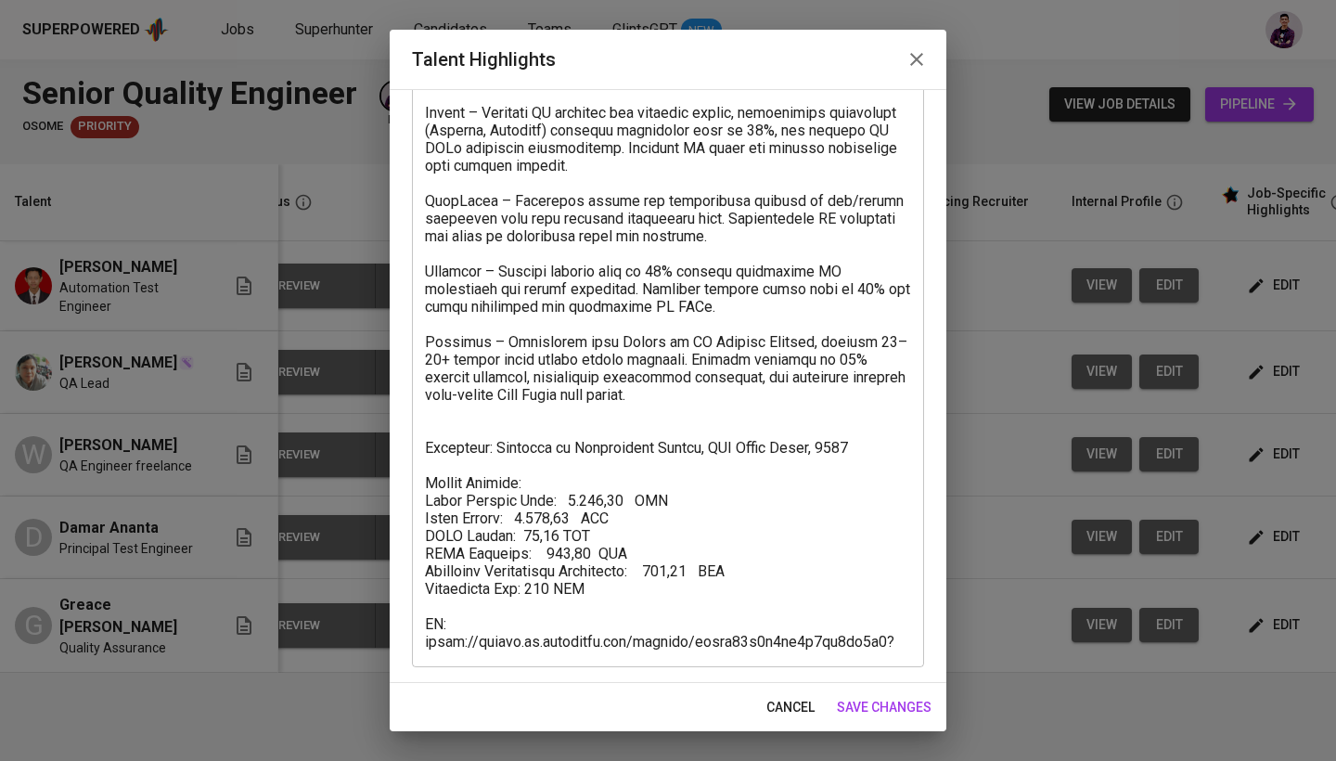
scroll to position [231, 0]
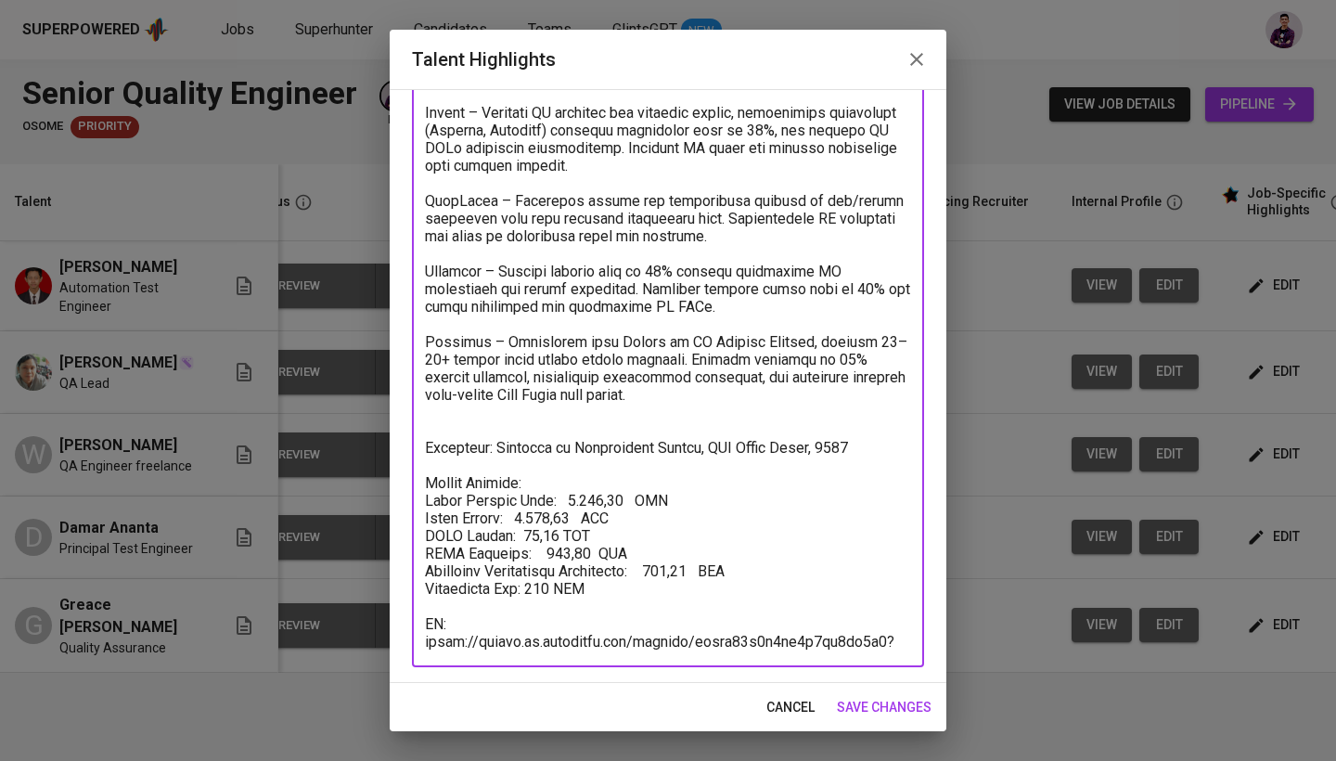
drag, startPoint x: 569, startPoint y: 642, endPoint x: 455, endPoint y: 623, distance: 115.6
click at [455, 623] on textarea at bounding box center [668, 316] width 486 height 670
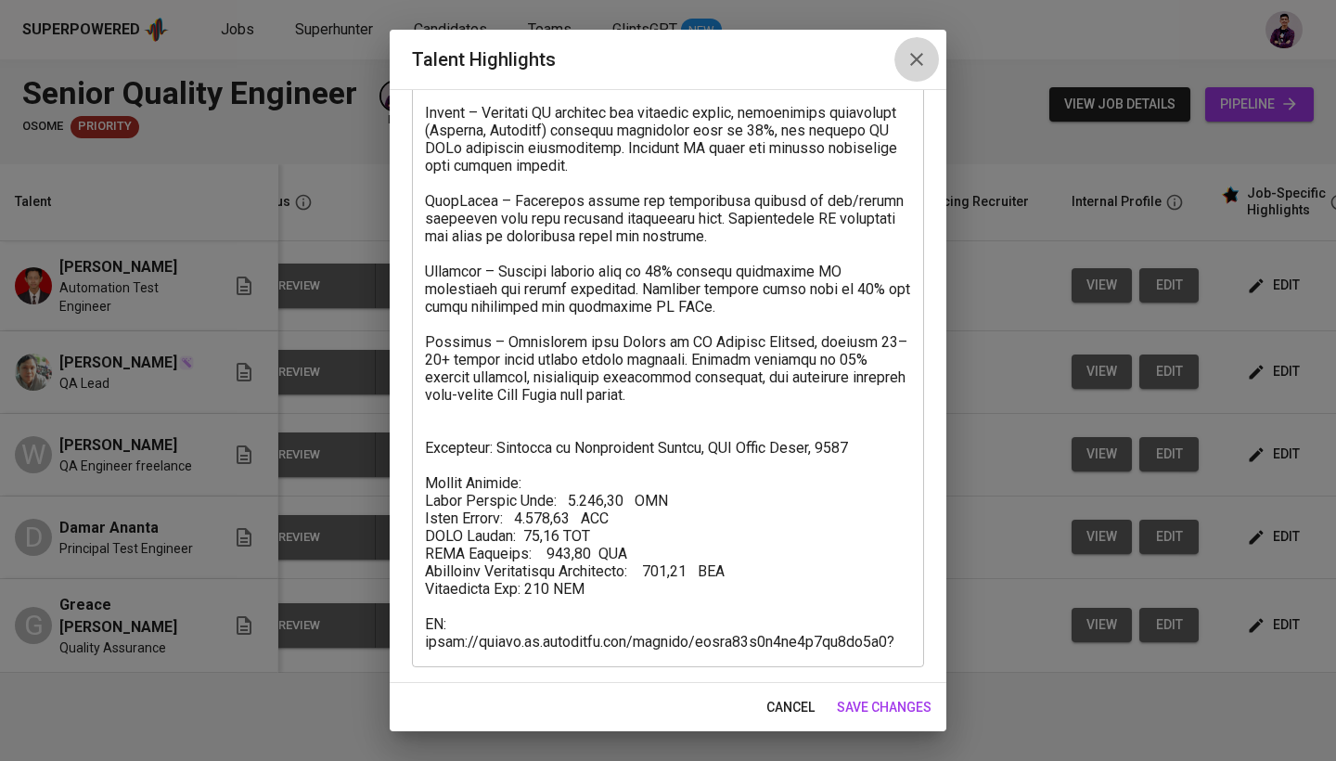
click at [922, 53] on icon "button" at bounding box center [916, 59] width 22 height 22
